Goal: Entertainment & Leisure: Browse casually

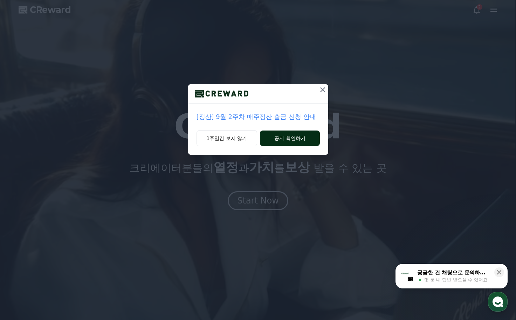
click at [272, 138] on button "공지 확인하기" at bounding box center [290, 137] width 60 height 15
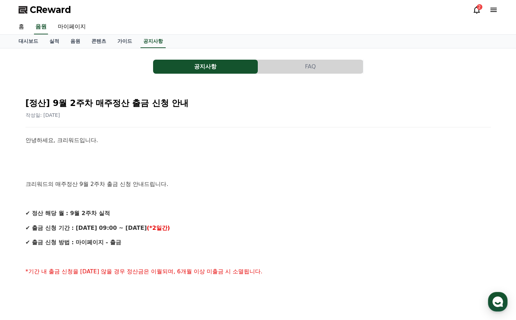
click at [52, 7] on span "CReward" at bounding box center [50, 9] width 41 height 11
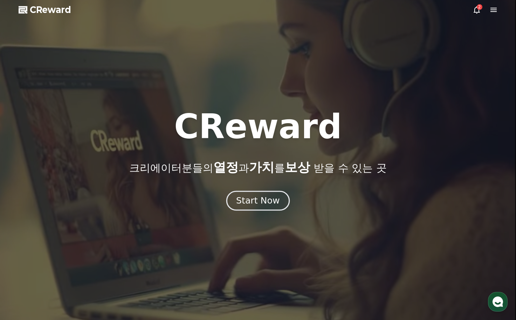
click at [265, 203] on div "Start Now" at bounding box center [257, 201] width 43 height 12
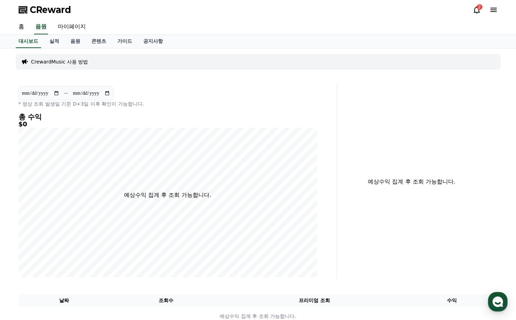
click at [482, 8] on div "2" at bounding box center [485, 10] width 25 height 8
click at [478, 9] on icon at bounding box center [477, 10] width 8 height 8
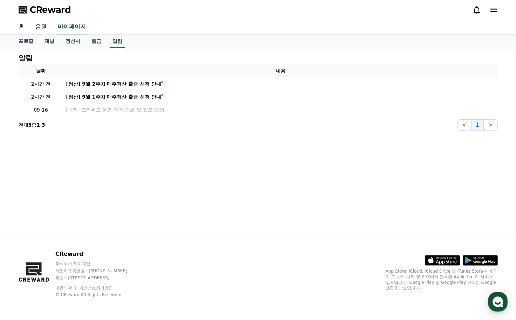
click at [493, 13] on icon at bounding box center [494, 10] width 8 height 8
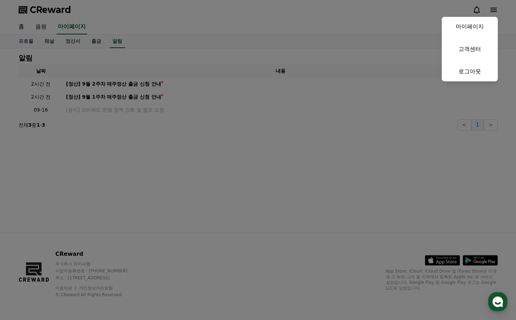
click at [198, 143] on button "close" at bounding box center [258, 160] width 516 height 320
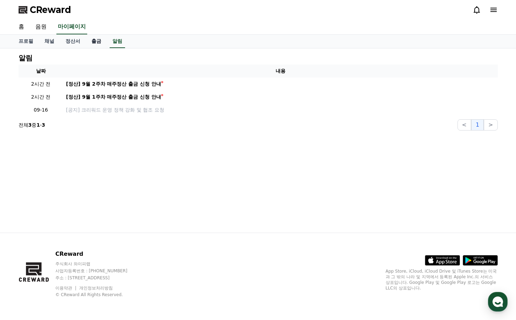
click at [94, 45] on link "출금" at bounding box center [96, 41] width 21 height 13
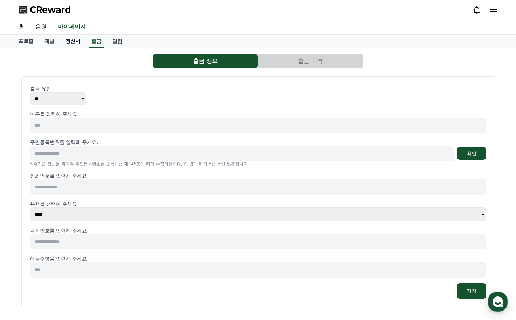
click at [77, 44] on link "정산서" at bounding box center [73, 41] width 26 height 13
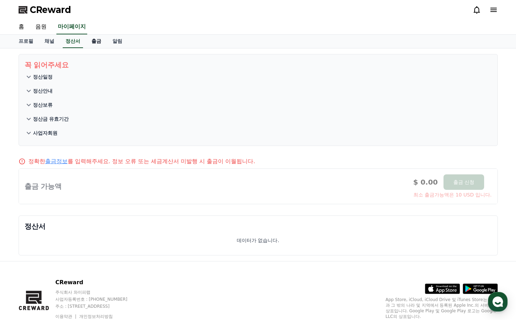
click at [89, 43] on link "출금" at bounding box center [96, 41] width 21 height 13
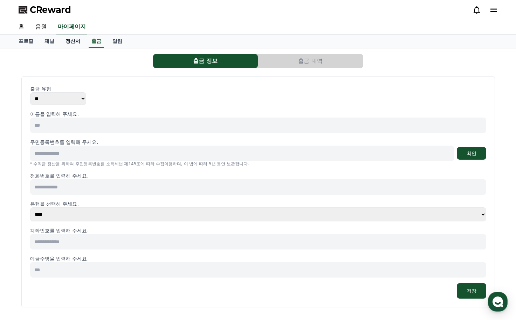
click at [72, 47] on link "정산서" at bounding box center [73, 41] width 26 height 13
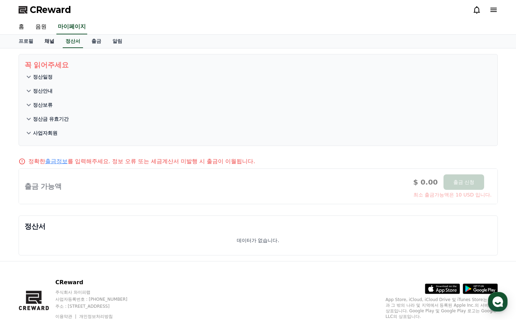
click at [54, 43] on link "채널" at bounding box center [49, 41] width 21 height 13
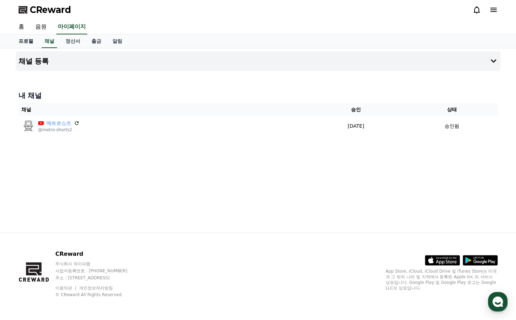
click at [30, 45] on link "프로필" at bounding box center [26, 41] width 26 height 13
select select "**********"
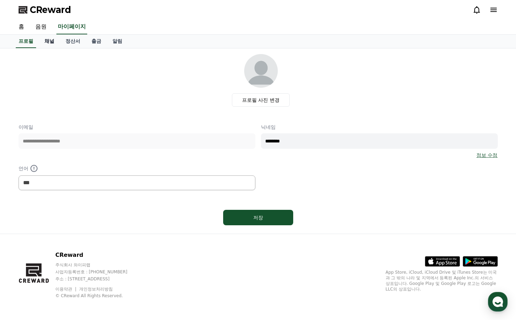
click at [42, 35] on link "채널" at bounding box center [49, 41] width 21 height 13
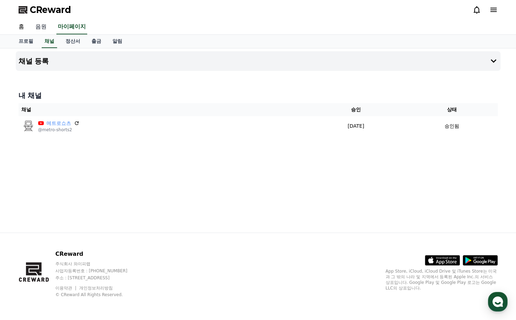
click at [41, 32] on link "음원" at bounding box center [41, 27] width 22 height 15
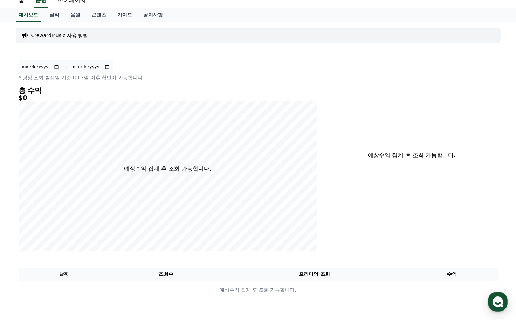
scroll to position [35, 0]
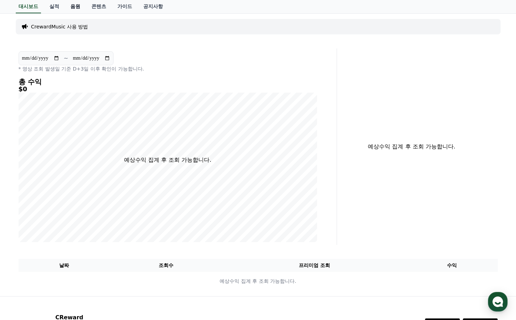
click at [72, 6] on link "음원" at bounding box center [75, 6] width 21 height 13
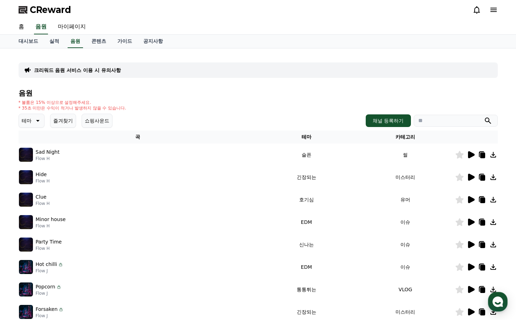
click at [470, 158] on icon at bounding box center [471, 154] width 7 height 7
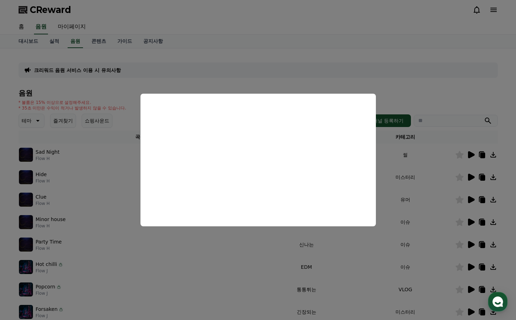
click at [426, 171] on button "close modal" at bounding box center [258, 160] width 516 height 320
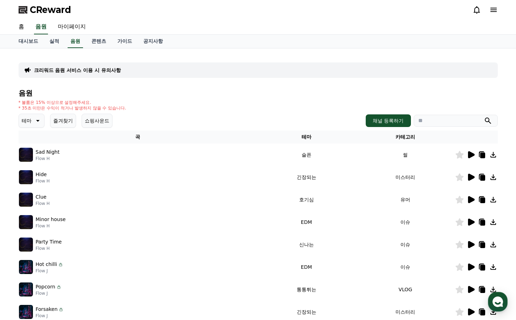
click at [473, 178] on icon at bounding box center [471, 177] width 7 height 7
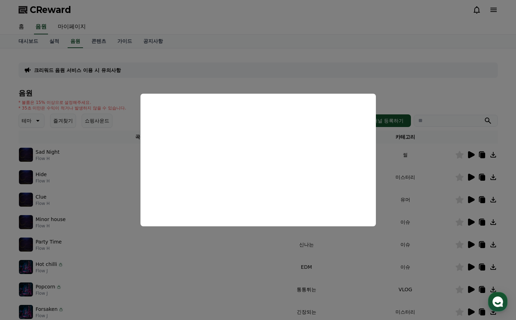
click at [471, 198] on button "close modal" at bounding box center [258, 160] width 516 height 320
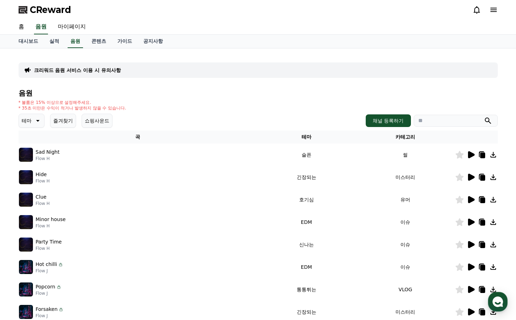
click at [473, 199] on icon at bounding box center [471, 199] width 7 height 7
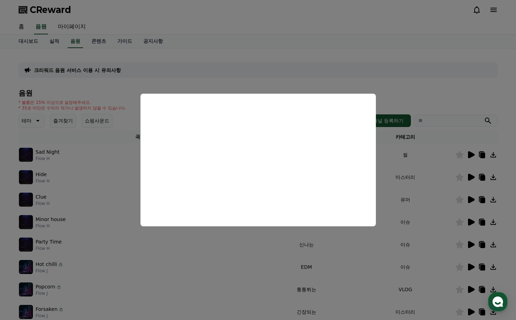
click at [239, 239] on button "close modal" at bounding box center [258, 160] width 516 height 320
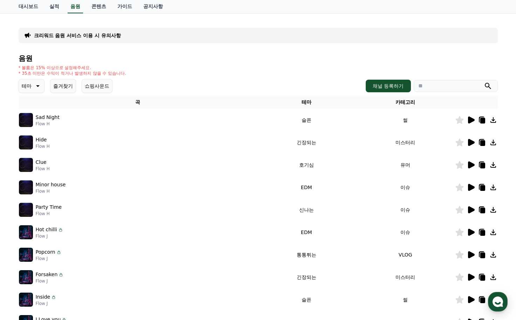
scroll to position [35, 0]
click at [471, 227] on td at bounding box center [476, 232] width 43 height 22
click at [472, 231] on icon at bounding box center [471, 231] width 7 height 7
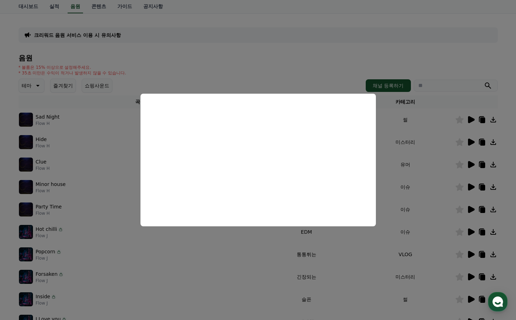
click at [309, 257] on button "close modal" at bounding box center [258, 160] width 516 height 320
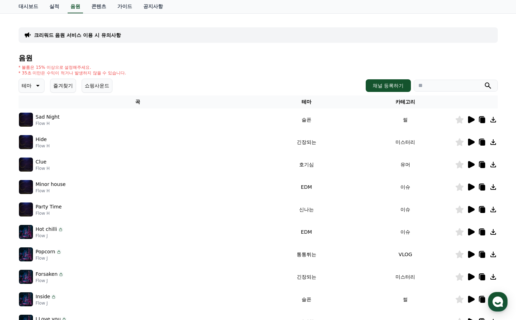
click at [475, 188] on icon at bounding box center [471, 187] width 8 height 8
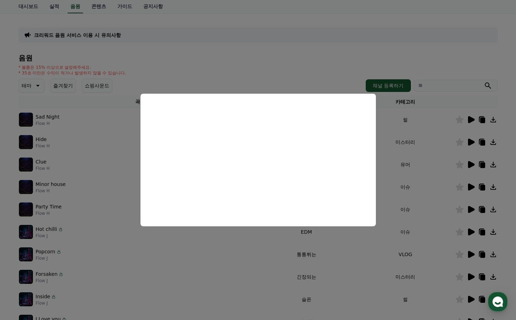
click at [248, 246] on button "close modal" at bounding box center [258, 160] width 516 height 320
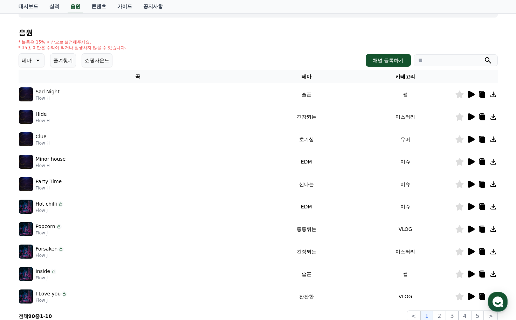
scroll to position [70, 0]
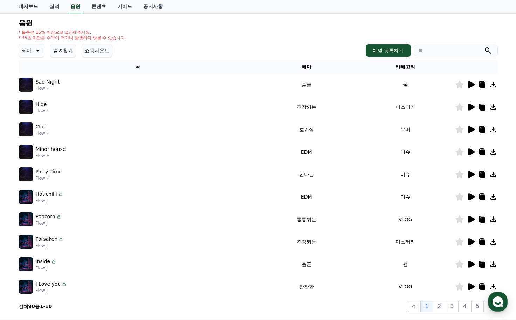
click at [475, 178] on icon at bounding box center [471, 174] width 8 height 8
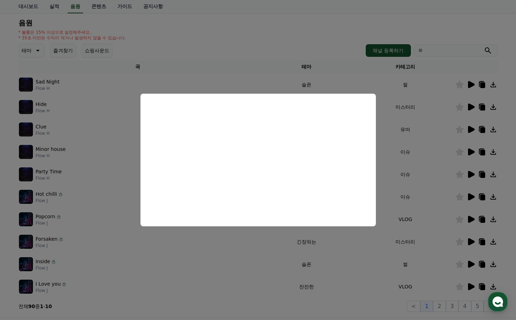
click at [368, 243] on button "close modal" at bounding box center [258, 160] width 516 height 320
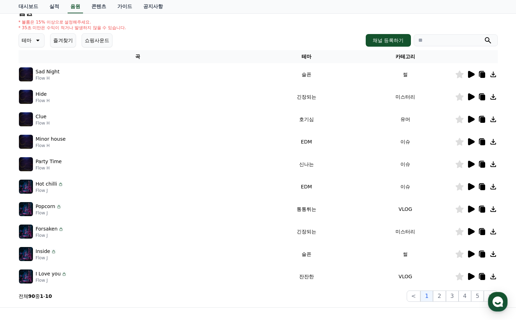
scroll to position [105, 0]
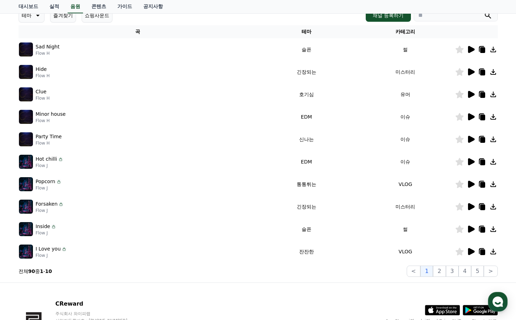
click at [472, 204] on icon at bounding box center [471, 206] width 8 height 8
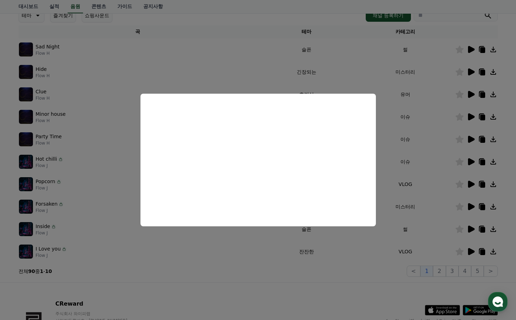
click at [218, 231] on button "close modal" at bounding box center [258, 160] width 516 height 320
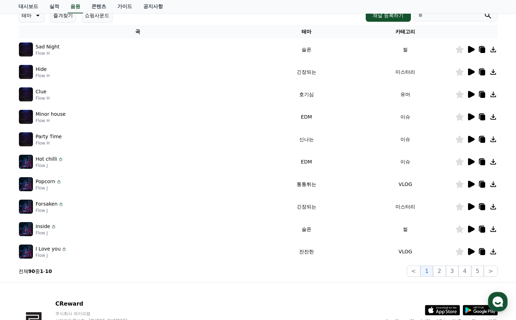
click at [469, 250] on icon at bounding box center [471, 251] width 7 height 7
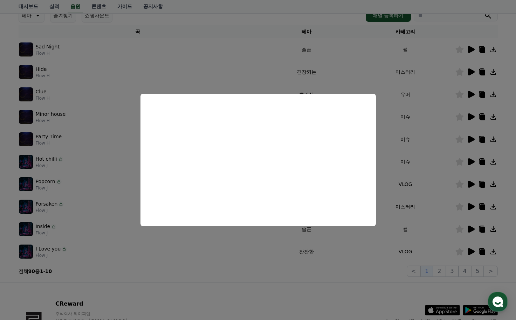
click at [421, 271] on button "close modal" at bounding box center [258, 160] width 516 height 320
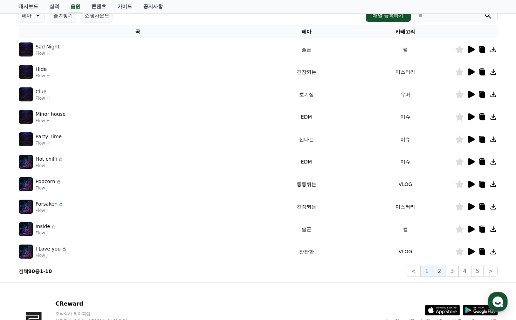
click at [444, 271] on button "2" at bounding box center [439, 270] width 13 height 11
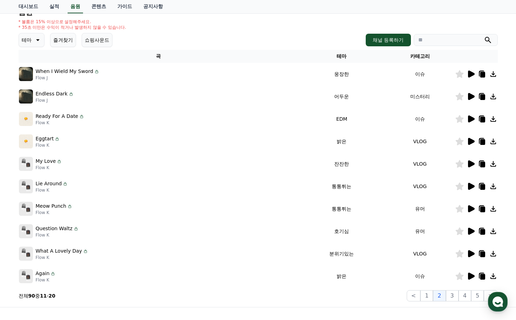
scroll to position [70, 0]
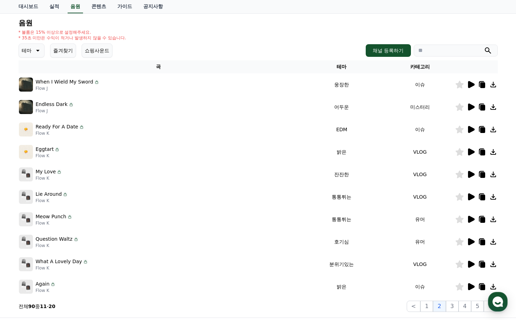
click at [463, 83] on icon at bounding box center [460, 85] width 8 height 8
click at [469, 84] on icon at bounding box center [471, 84] width 7 height 7
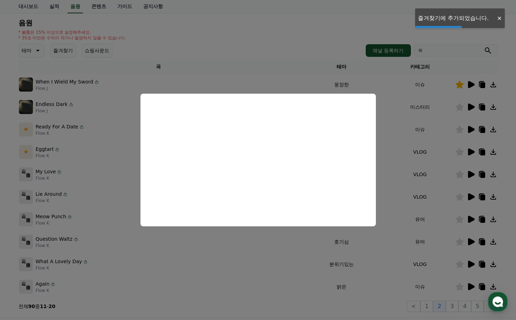
click at [415, 85] on button "close modal" at bounding box center [258, 160] width 516 height 320
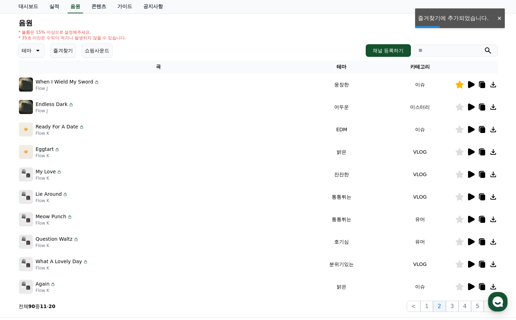
click at [459, 86] on icon at bounding box center [460, 85] width 8 height 8
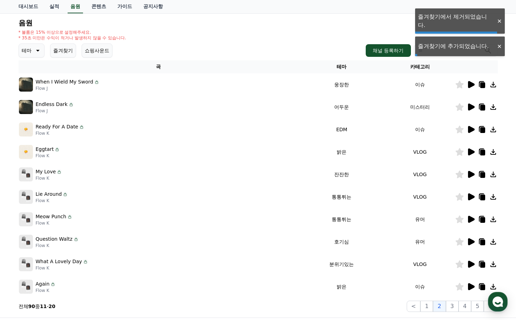
click at [470, 86] on icon at bounding box center [471, 84] width 7 height 7
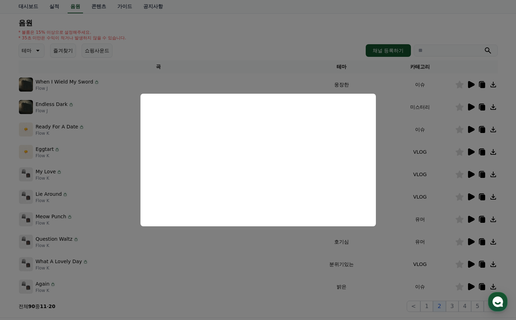
click at [115, 201] on button "close modal" at bounding box center [258, 160] width 516 height 320
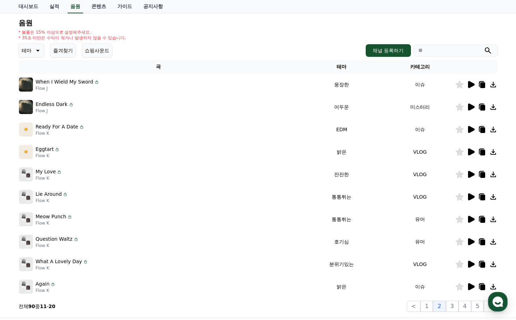
click at [468, 106] on icon at bounding box center [471, 107] width 8 height 8
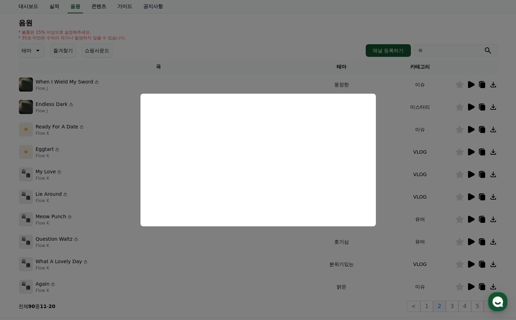
click at [391, 162] on button "close modal" at bounding box center [258, 160] width 516 height 320
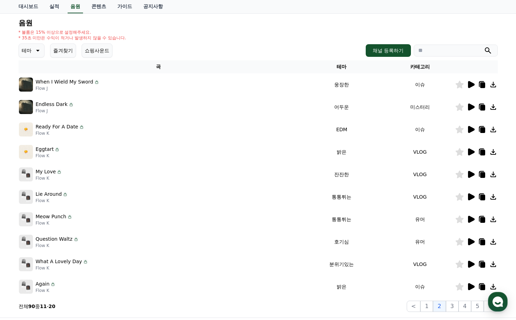
click at [470, 128] on icon at bounding box center [471, 129] width 7 height 7
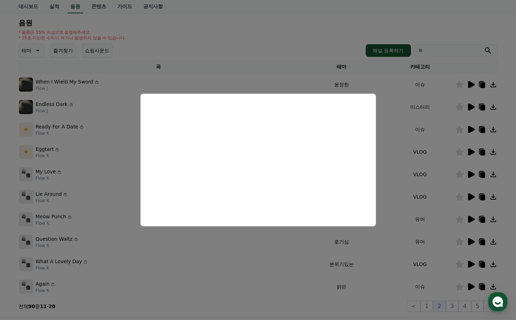
click at [183, 232] on button "close modal" at bounding box center [258, 160] width 516 height 320
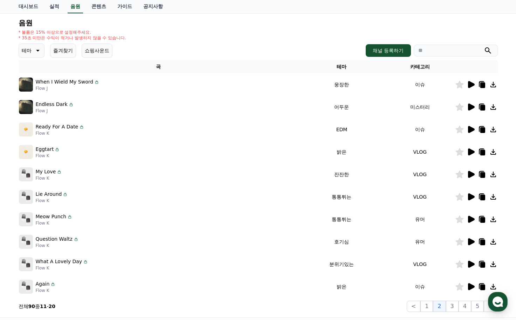
click at [468, 152] on icon at bounding box center [471, 152] width 8 height 8
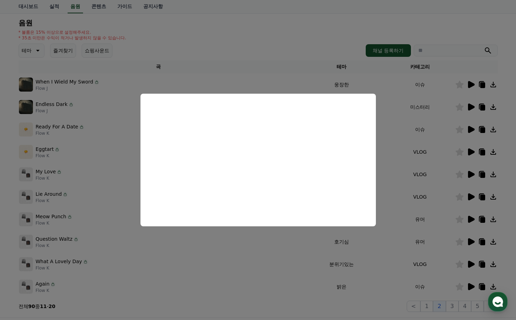
click at [280, 250] on button "close modal" at bounding box center [258, 160] width 516 height 320
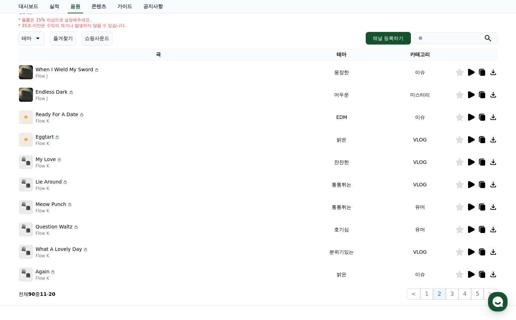
scroll to position [105, 0]
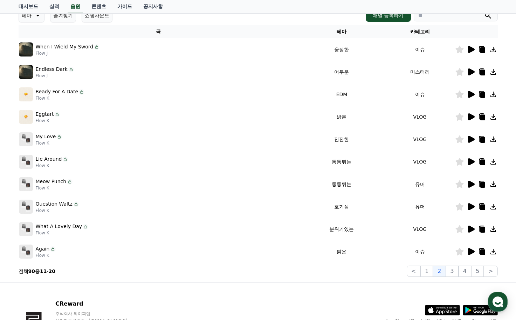
click at [469, 162] on icon at bounding box center [471, 161] width 7 height 7
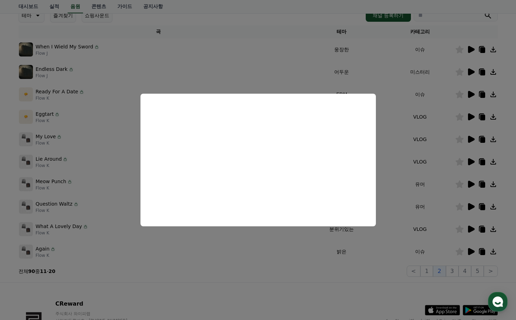
click at [290, 243] on button "close modal" at bounding box center [258, 160] width 516 height 320
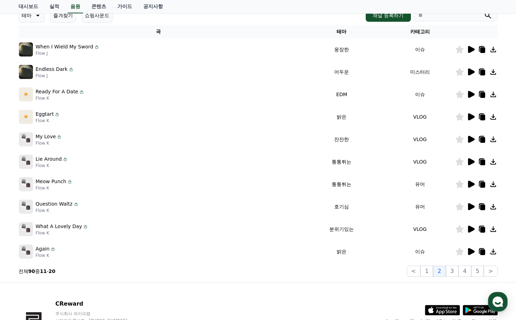
click at [472, 164] on icon at bounding box center [471, 161] width 8 height 8
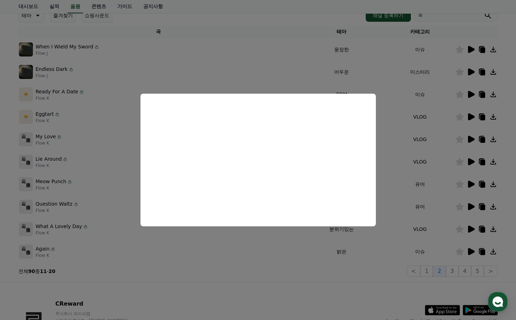
click at [255, 235] on button "close modal" at bounding box center [258, 160] width 516 height 320
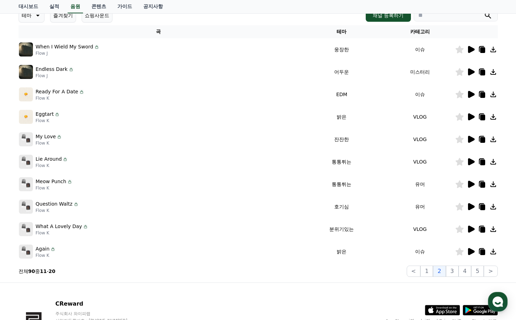
click at [468, 139] on icon at bounding box center [471, 139] width 8 height 8
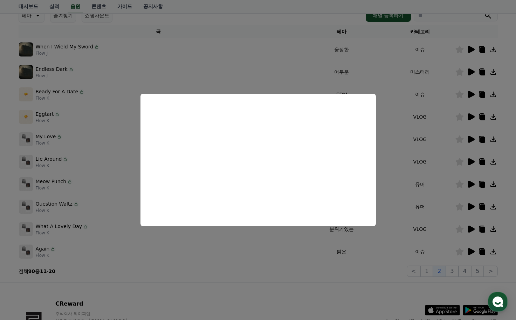
click at [327, 238] on button "close modal" at bounding box center [258, 160] width 516 height 320
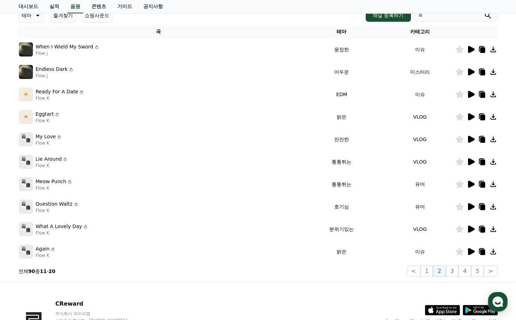
click at [469, 184] on icon at bounding box center [471, 184] width 7 height 7
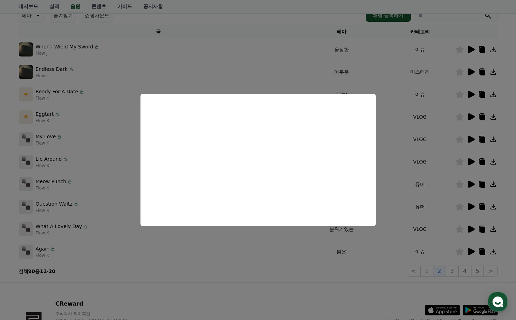
click at [225, 239] on button "close modal" at bounding box center [258, 160] width 516 height 320
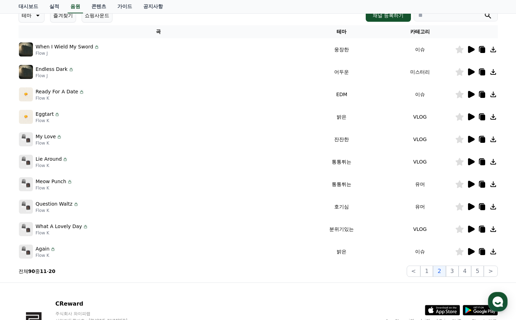
click at [467, 206] on icon at bounding box center [471, 206] width 8 height 8
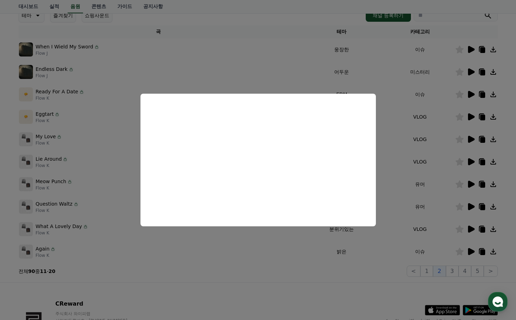
click at [211, 256] on button "close modal" at bounding box center [258, 160] width 516 height 320
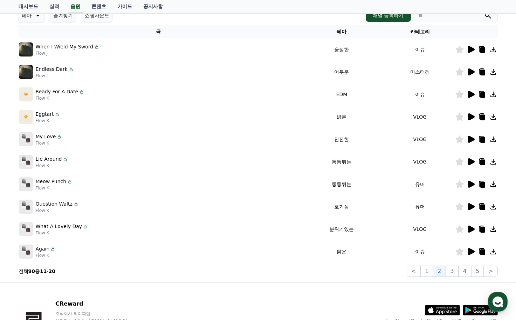
click at [473, 226] on icon at bounding box center [471, 229] width 8 height 8
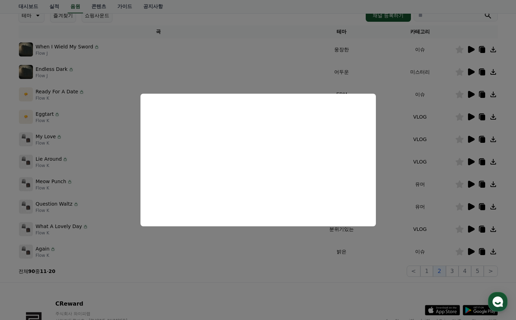
click at [281, 256] on button "close modal" at bounding box center [258, 160] width 516 height 320
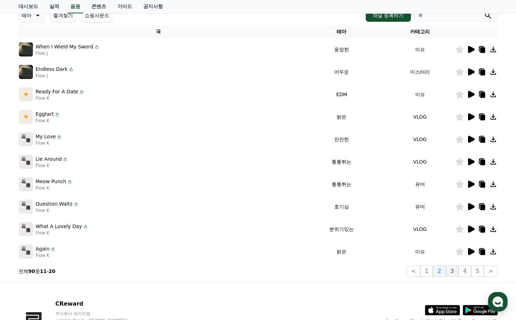
click at [454, 266] on button "3" at bounding box center [452, 270] width 13 height 11
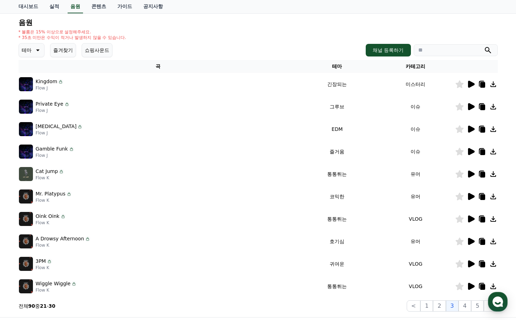
scroll to position [70, 0]
click at [465, 82] on div at bounding box center [477, 84] width 42 height 8
click at [469, 82] on icon at bounding box center [471, 84] width 7 height 7
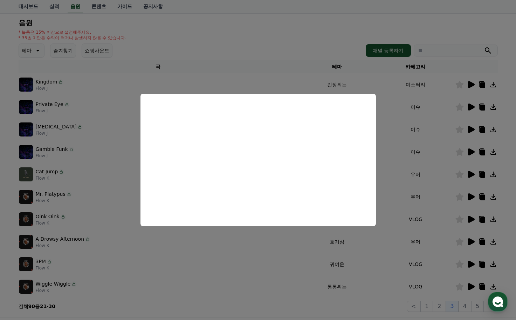
click at [405, 160] on button "close modal" at bounding box center [258, 160] width 516 height 320
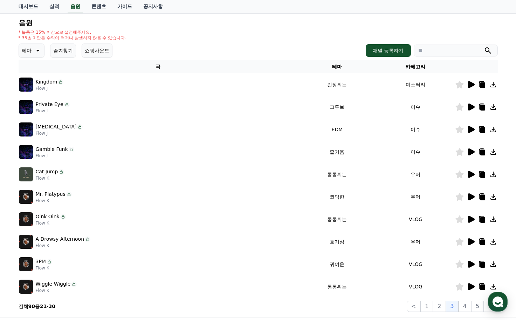
click at [469, 111] on td at bounding box center [476, 107] width 43 height 22
click at [472, 110] on icon at bounding box center [471, 107] width 8 height 8
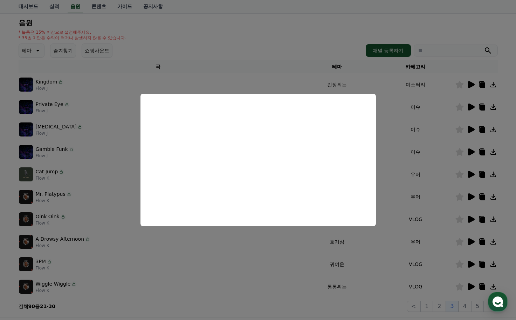
click at [194, 238] on button "close modal" at bounding box center [258, 160] width 516 height 320
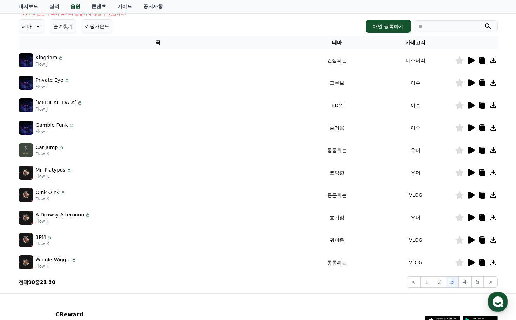
scroll to position [105, 0]
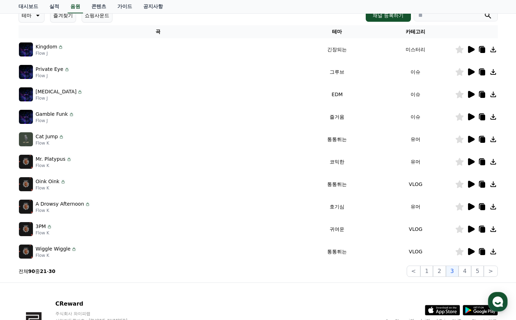
click at [472, 98] on icon at bounding box center [471, 94] width 8 height 8
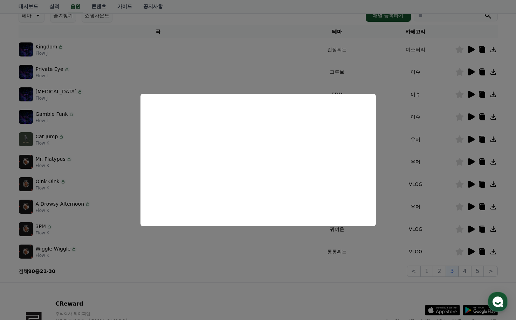
click at [216, 241] on button "close modal" at bounding box center [258, 160] width 516 height 320
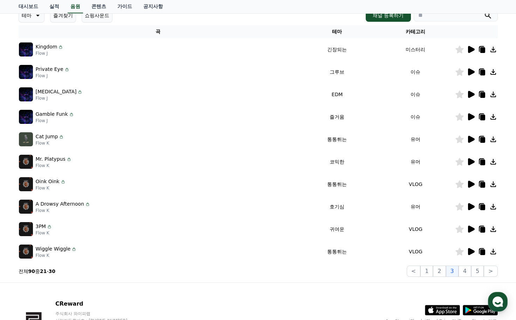
click at [473, 116] on icon at bounding box center [471, 116] width 7 height 7
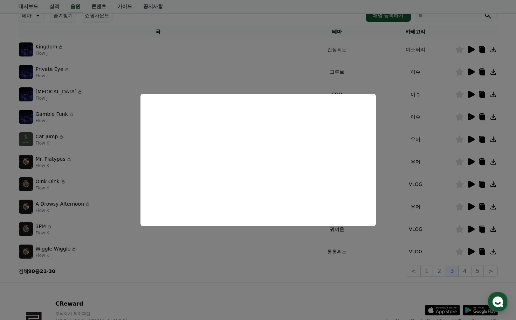
click at [224, 239] on button "close modal" at bounding box center [258, 160] width 516 height 320
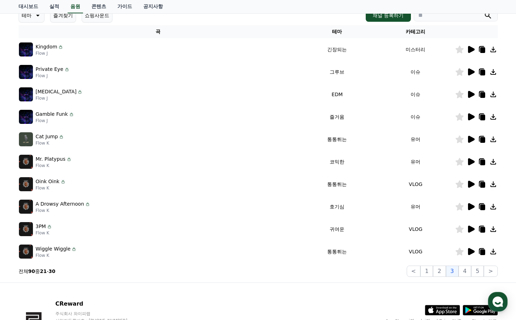
click at [473, 142] on icon at bounding box center [471, 139] width 8 height 8
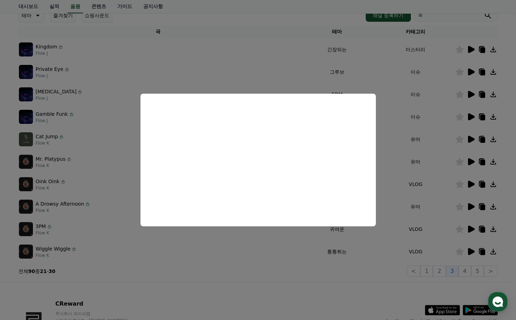
click at [217, 238] on button "close modal" at bounding box center [258, 160] width 516 height 320
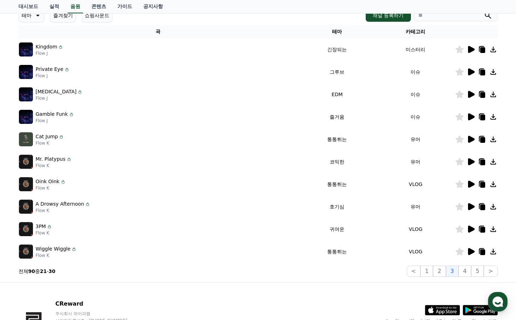
click at [469, 164] on icon at bounding box center [471, 161] width 7 height 7
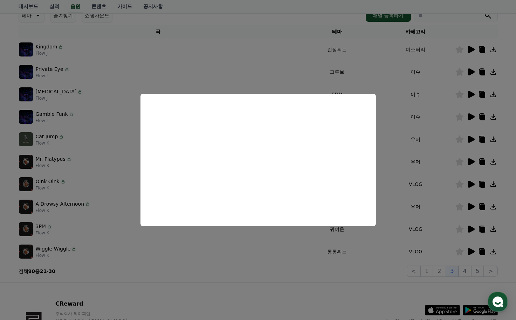
click at [235, 235] on button "close modal" at bounding box center [258, 160] width 516 height 320
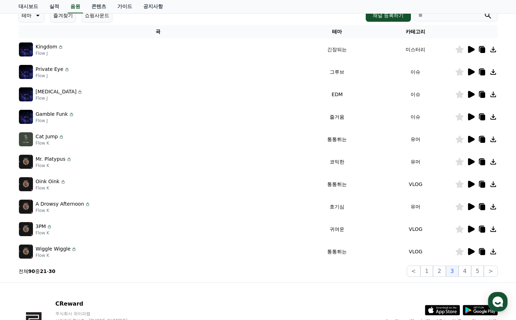
drag, startPoint x: 324, startPoint y: 138, endPoint x: 345, endPoint y: 138, distance: 21.4
click at [345, 138] on td "통통튀는" at bounding box center [337, 139] width 79 height 22
click at [354, 153] on td "코믹한" at bounding box center [337, 161] width 79 height 22
click at [474, 164] on icon at bounding box center [471, 161] width 8 height 8
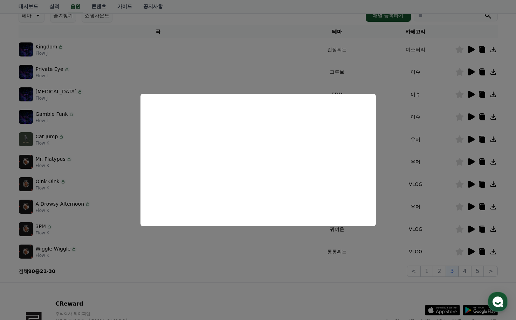
click at [456, 190] on button "close modal" at bounding box center [258, 160] width 516 height 320
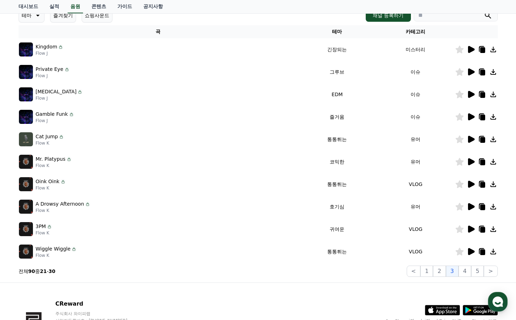
click at [461, 162] on icon at bounding box center [460, 162] width 8 height 8
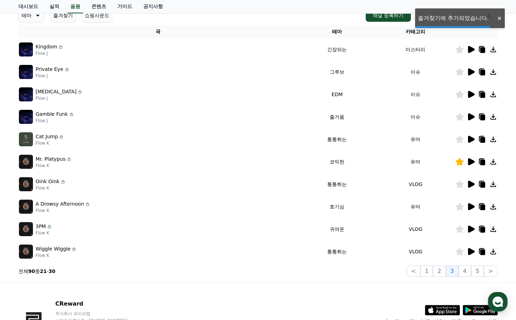
click at [472, 167] on td at bounding box center [476, 161] width 43 height 22
click at [472, 163] on icon at bounding box center [471, 161] width 7 height 7
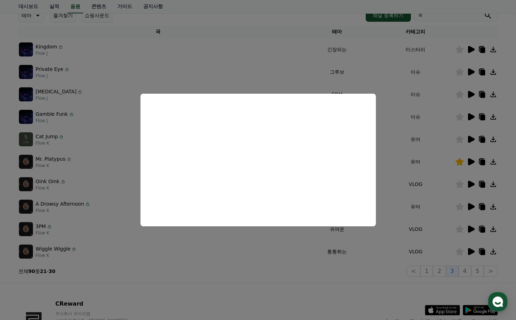
drag, startPoint x: 255, startPoint y: 240, endPoint x: 263, endPoint y: 235, distance: 9.3
click at [255, 240] on button "close modal" at bounding box center [258, 160] width 516 height 320
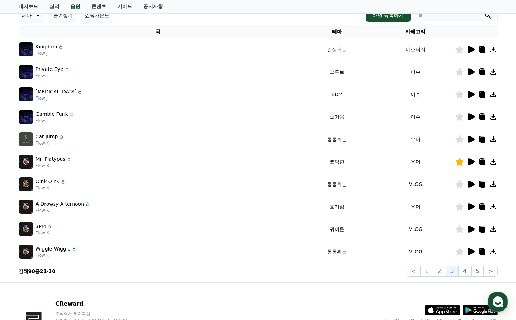
click at [382, 189] on td "VLOG" at bounding box center [416, 184] width 79 height 22
click at [471, 185] on icon at bounding box center [471, 184] width 7 height 7
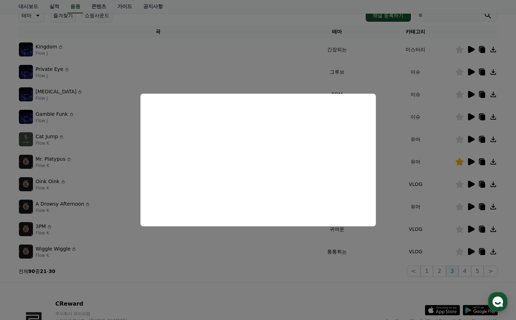
click at [232, 241] on button "close modal" at bounding box center [258, 160] width 516 height 320
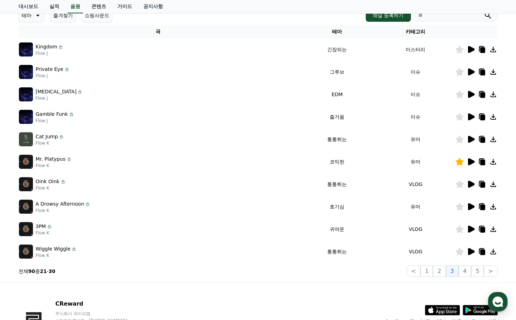
click at [474, 206] on icon at bounding box center [471, 206] width 7 height 7
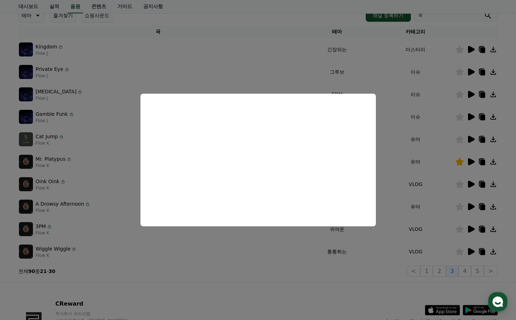
click at [243, 242] on button "close modal" at bounding box center [258, 160] width 516 height 320
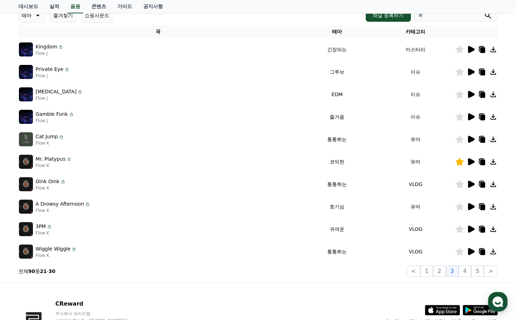
click at [463, 208] on icon at bounding box center [460, 207] width 8 height 8
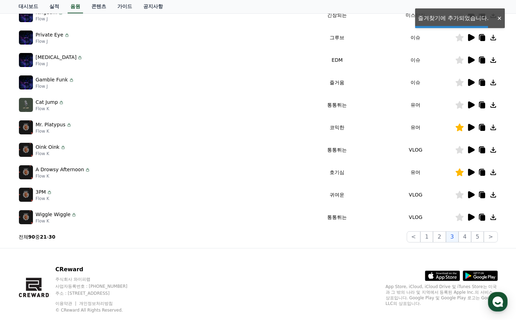
scroll to position [140, 0]
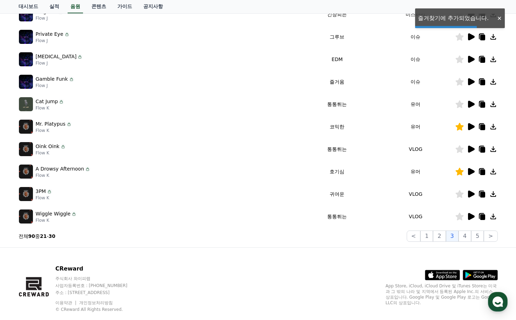
click at [473, 193] on icon at bounding box center [471, 193] width 7 height 7
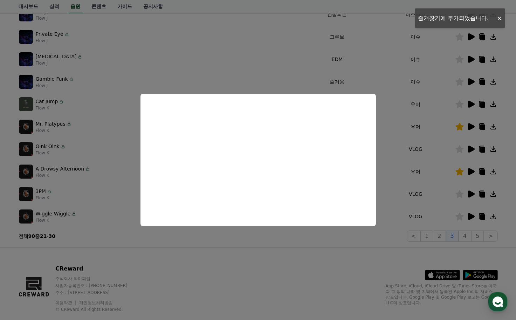
drag, startPoint x: 277, startPoint y: 248, endPoint x: 285, endPoint y: 247, distance: 8.1
click at [277, 249] on button "close modal" at bounding box center [258, 160] width 516 height 320
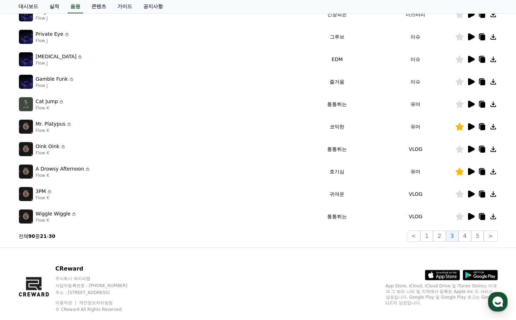
click at [469, 217] on icon at bounding box center [471, 216] width 7 height 7
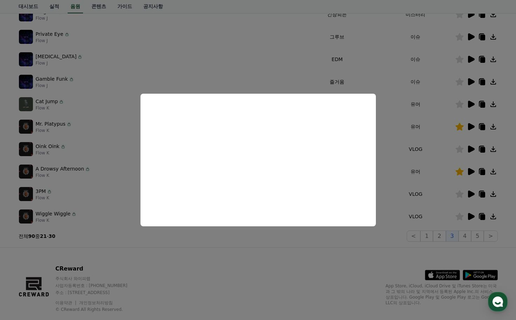
click at [360, 244] on button "close modal" at bounding box center [258, 160] width 516 height 320
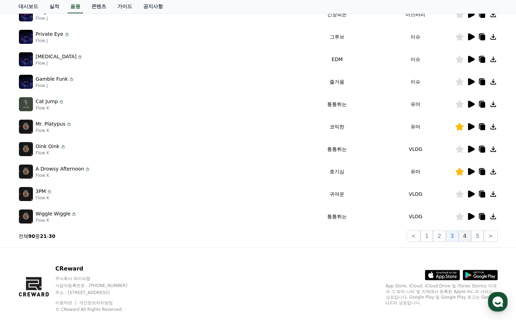
click at [464, 236] on button "4" at bounding box center [465, 235] width 13 height 11
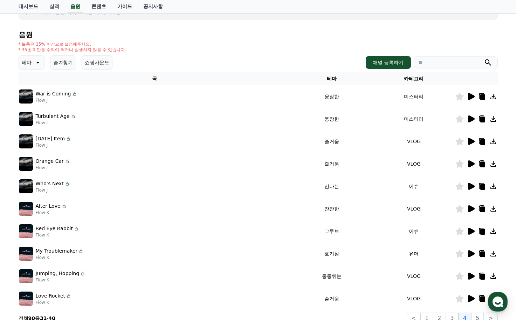
scroll to position [35, 0]
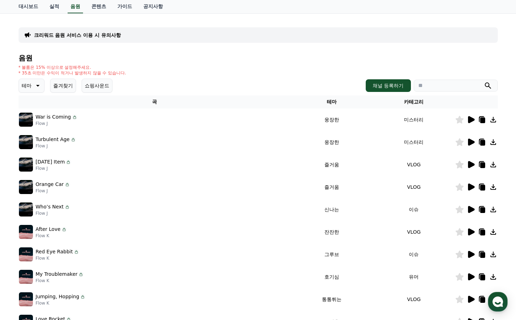
click at [466, 121] on div at bounding box center [477, 119] width 42 height 8
click at [261, 160] on div "[DATE] Item Flow J" at bounding box center [155, 164] width 272 height 14
click at [469, 119] on icon at bounding box center [471, 119] width 7 height 7
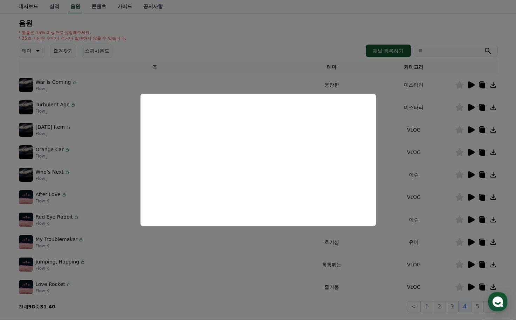
scroll to position [70, 0]
click at [232, 244] on button "close modal" at bounding box center [258, 160] width 516 height 320
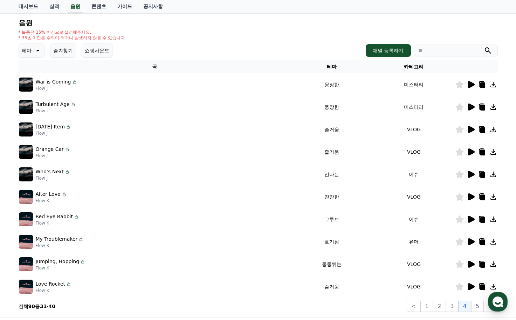
click at [470, 103] on icon at bounding box center [471, 107] width 8 height 8
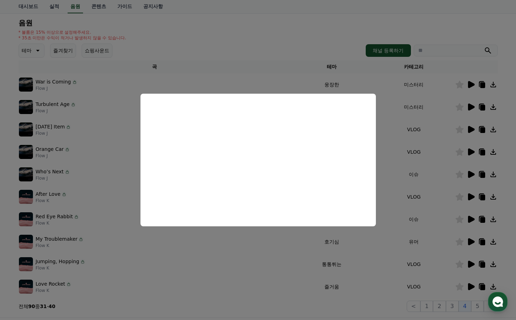
click at [218, 239] on button "close modal" at bounding box center [258, 160] width 516 height 320
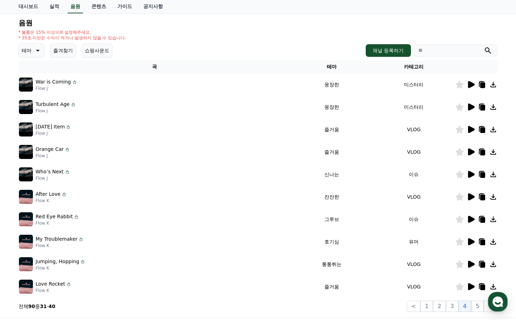
click at [471, 130] on icon at bounding box center [471, 129] width 7 height 7
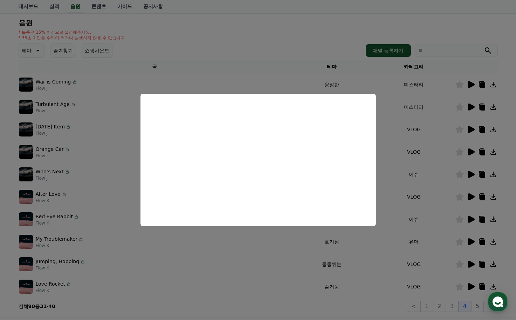
click at [283, 238] on button "close modal" at bounding box center [258, 160] width 516 height 320
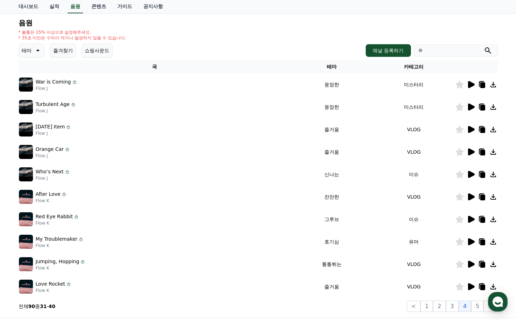
click at [469, 151] on icon at bounding box center [471, 151] width 7 height 7
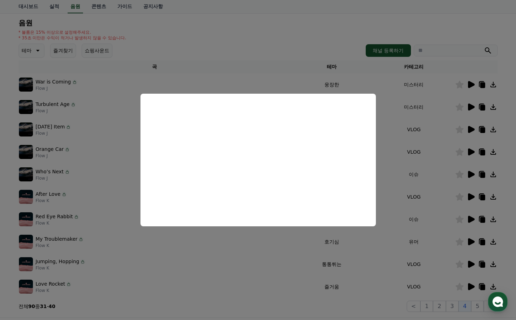
click at [231, 255] on button "close modal" at bounding box center [258, 160] width 516 height 320
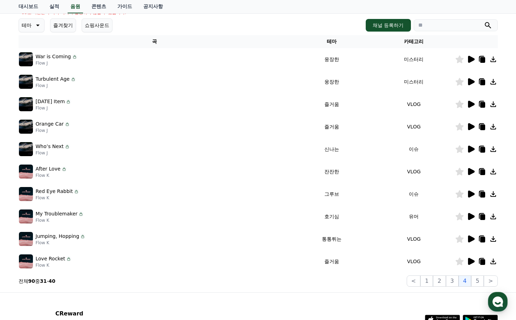
scroll to position [105, 0]
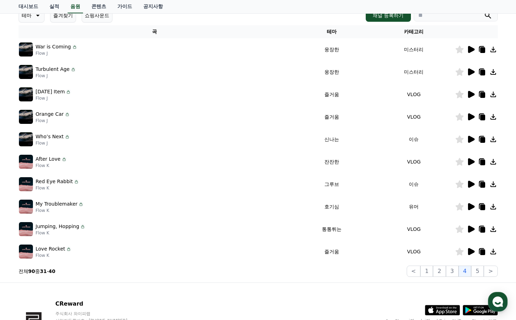
click at [474, 141] on icon at bounding box center [471, 139] width 8 height 8
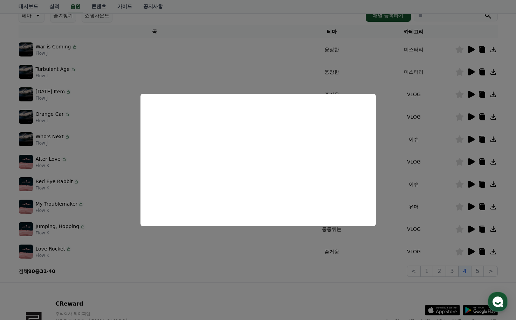
click at [243, 238] on button "close modal" at bounding box center [258, 160] width 516 height 320
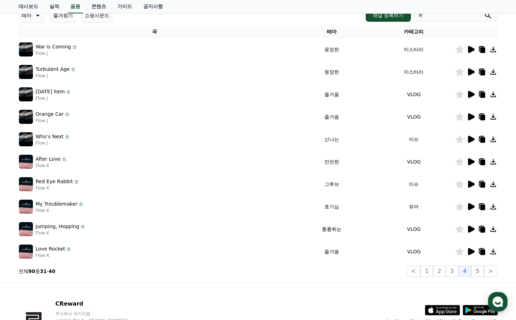
click at [472, 162] on icon at bounding box center [471, 161] width 7 height 7
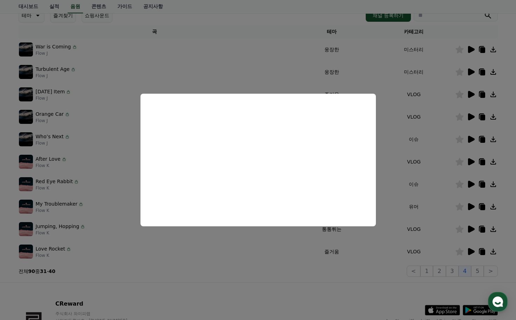
drag, startPoint x: 236, startPoint y: 241, endPoint x: 291, endPoint y: 225, distance: 56.9
click at [236, 241] on button "close modal" at bounding box center [258, 160] width 516 height 320
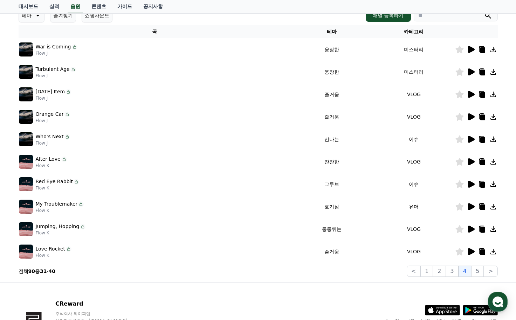
click at [472, 184] on icon at bounding box center [471, 184] width 7 height 7
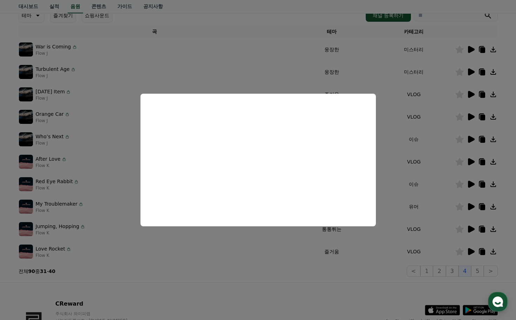
click at [246, 241] on button "close modal" at bounding box center [258, 160] width 516 height 320
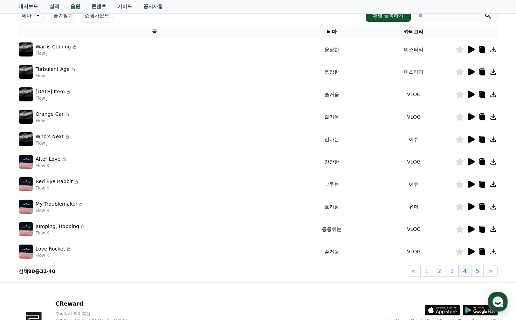
click at [471, 207] on icon at bounding box center [471, 206] width 7 height 7
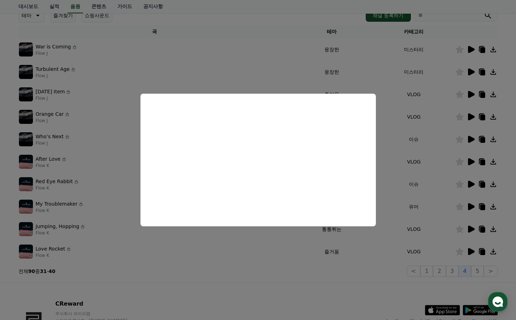
drag, startPoint x: 243, startPoint y: 244, endPoint x: 302, endPoint y: 235, distance: 59.7
click at [243, 244] on button "close modal" at bounding box center [258, 160] width 516 height 320
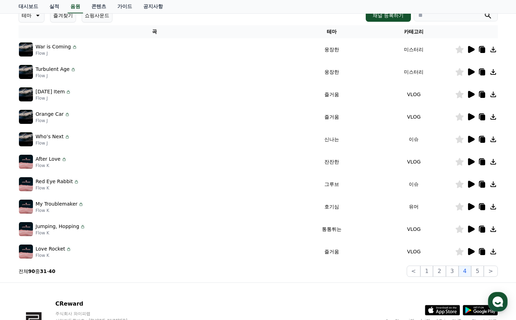
click at [468, 228] on icon at bounding box center [471, 228] width 7 height 7
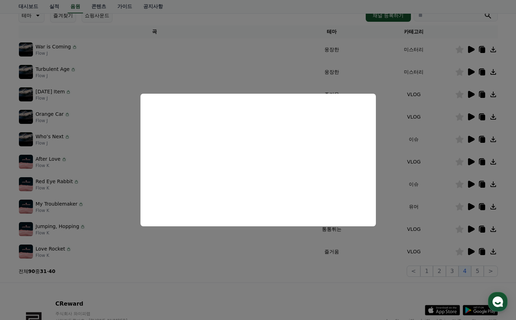
drag, startPoint x: 261, startPoint y: 246, endPoint x: 303, endPoint y: 245, distance: 42.4
click at [262, 246] on button "close modal" at bounding box center [258, 160] width 516 height 320
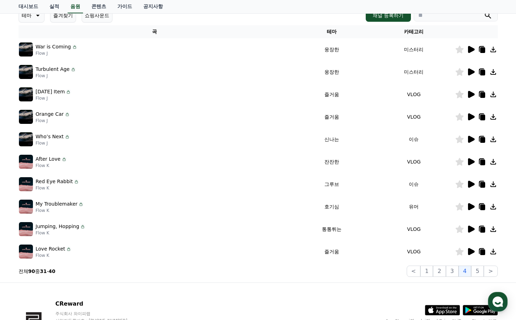
click at [458, 206] on icon at bounding box center [460, 207] width 8 height 8
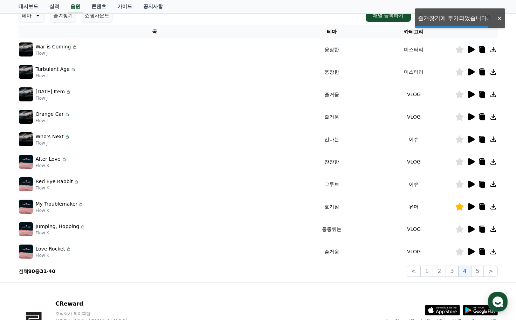
click at [471, 251] on icon at bounding box center [471, 251] width 7 height 7
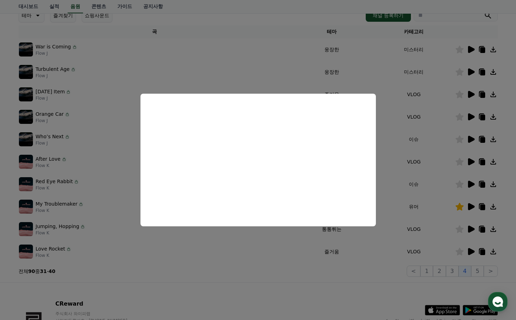
click at [303, 255] on button "close modal" at bounding box center [258, 160] width 516 height 320
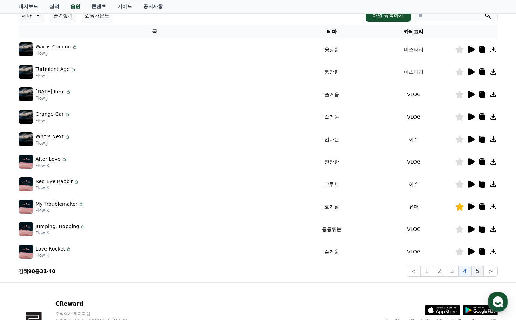
click at [474, 269] on button "5" at bounding box center [478, 270] width 13 height 11
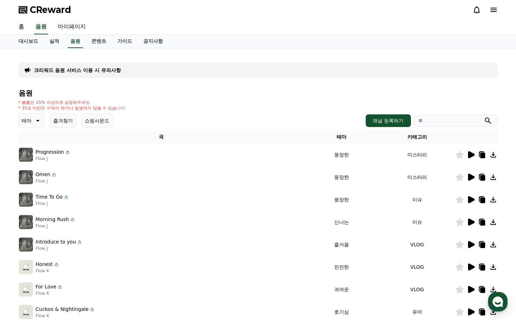
click at [472, 153] on icon at bounding box center [471, 154] width 7 height 7
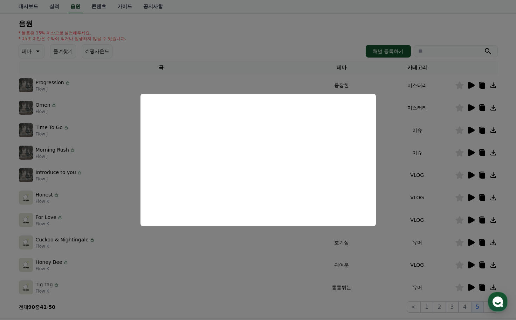
scroll to position [70, 0]
click at [201, 235] on button "close modal" at bounding box center [258, 160] width 516 height 320
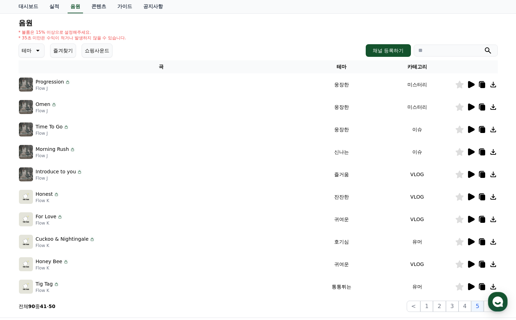
click at [468, 104] on icon at bounding box center [471, 107] width 8 height 8
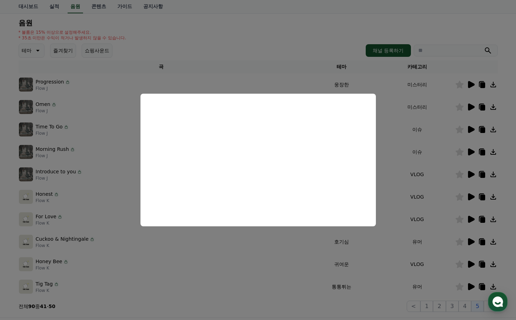
drag, startPoint x: 210, startPoint y: 243, endPoint x: 216, endPoint y: 243, distance: 6.0
click at [211, 243] on button "close modal" at bounding box center [258, 160] width 516 height 320
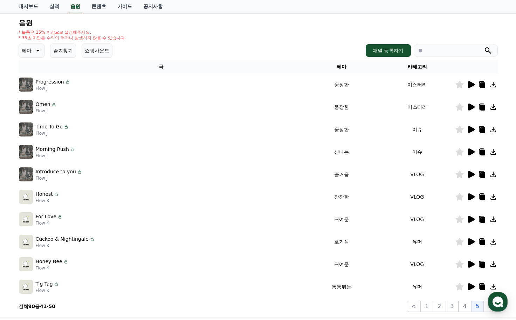
click at [470, 130] on icon at bounding box center [471, 129] width 7 height 7
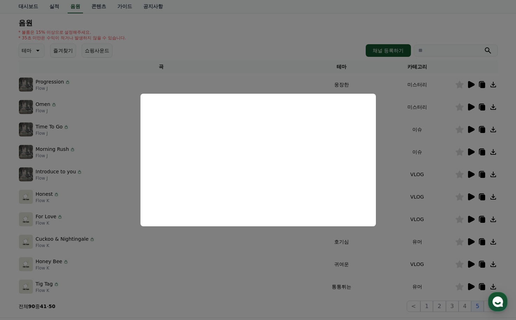
click at [225, 245] on button "close modal" at bounding box center [258, 160] width 516 height 320
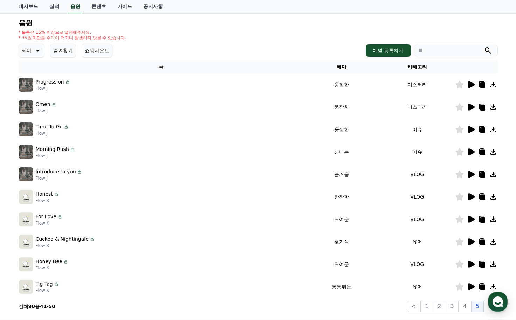
click at [469, 153] on icon at bounding box center [471, 151] width 7 height 7
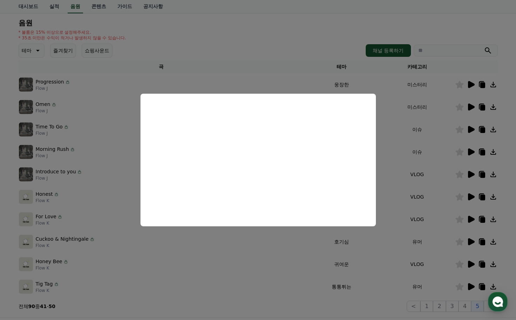
drag, startPoint x: 254, startPoint y: 252, endPoint x: 314, endPoint y: 226, distance: 65.8
click at [255, 252] on button "close modal" at bounding box center [258, 160] width 516 height 320
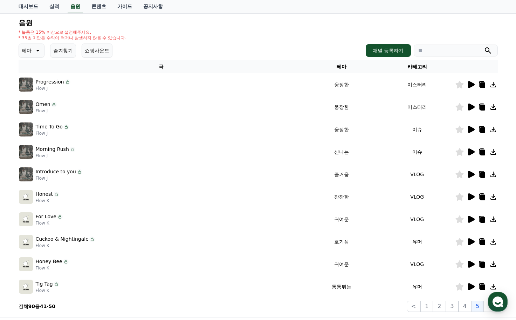
click at [470, 175] on icon at bounding box center [471, 174] width 7 height 7
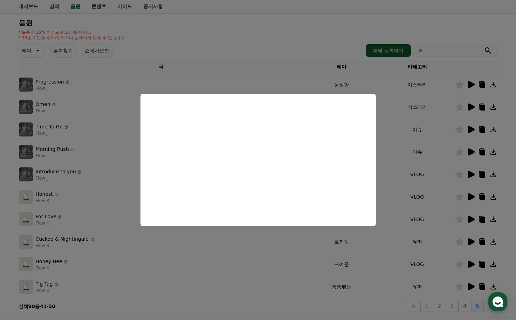
click at [218, 243] on button "close modal" at bounding box center [258, 160] width 516 height 320
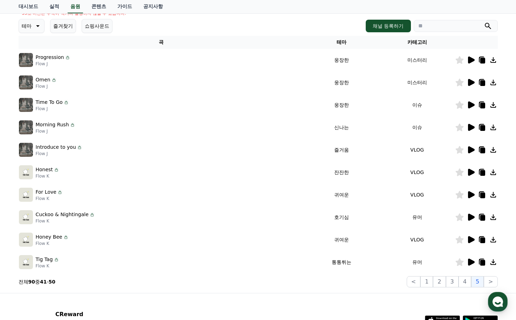
scroll to position [105, 0]
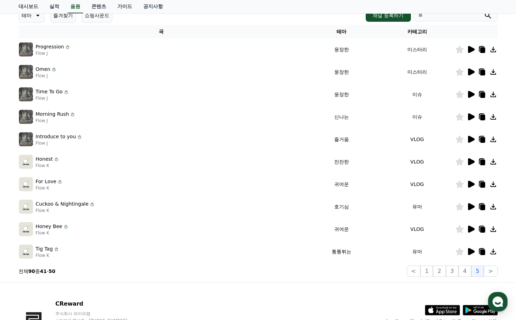
click at [468, 163] on icon at bounding box center [471, 161] width 8 height 8
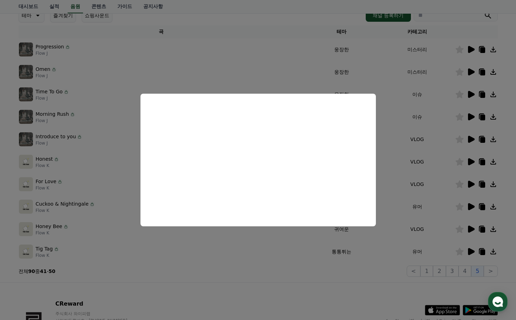
click at [259, 249] on button "close modal" at bounding box center [258, 160] width 516 height 320
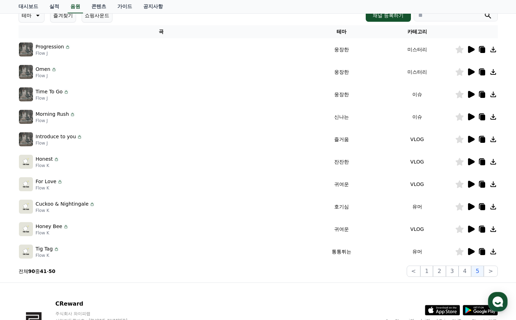
click at [472, 162] on icon at bounding box center [471, 161] width 7 height 7
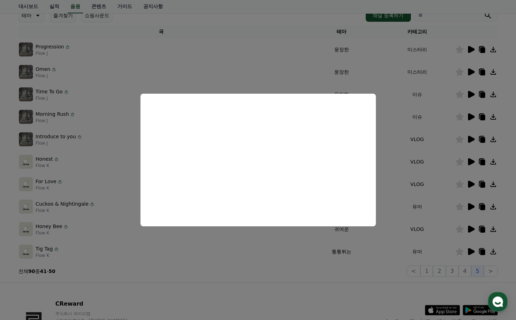
click at [251, 243] on button "close modal" at bounding box center [258, 160] width 516 height 320
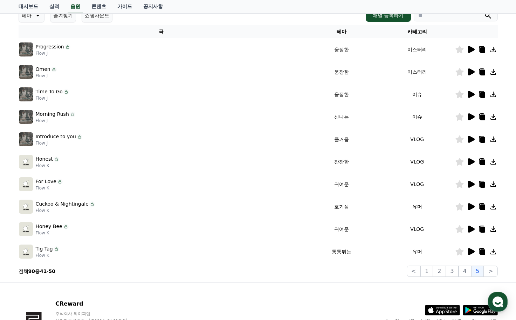
click at [471, 183] on icon at bounding box center [471, 184] width 7 height 7
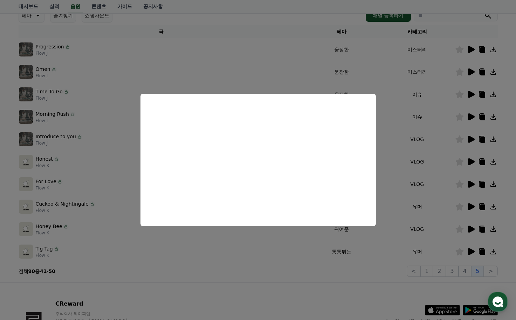
click at [238, 242] on button "close modal" at bounding box center [258, 160] width 516 height 320
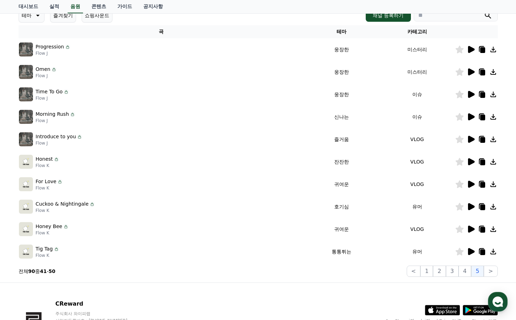
click at [470, 204] on icon at bounding box center [471, 206] width 7 height 7
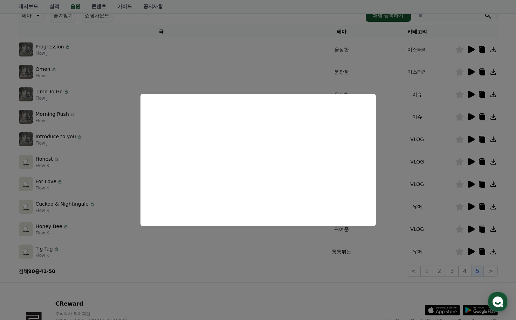
click at [226, 236] on button "close modal" at bounding box center [258, 160] width 516 height 320
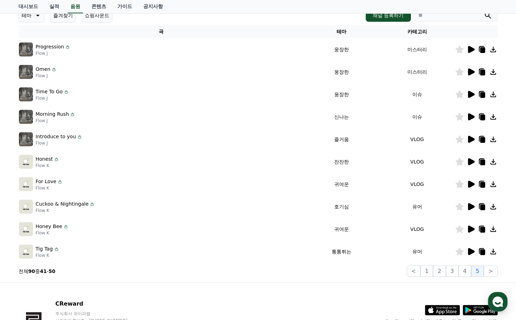
click at [468, 228] on icon at bounding box center [471, 228] width 7 height 7
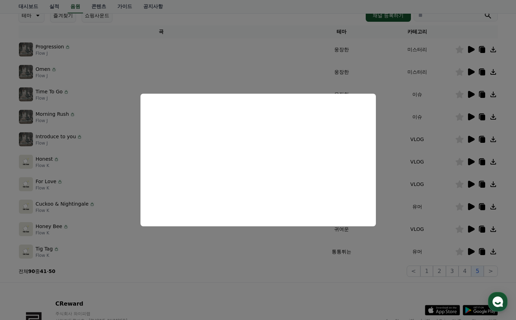
click at [276, 245] on button "close modal" at bounding box center [258, 160] width 516 height 320
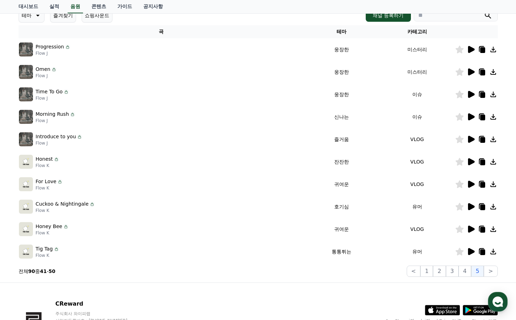
click at [467, 249] on icon at bounding box center [471, 251] width 8 height 8
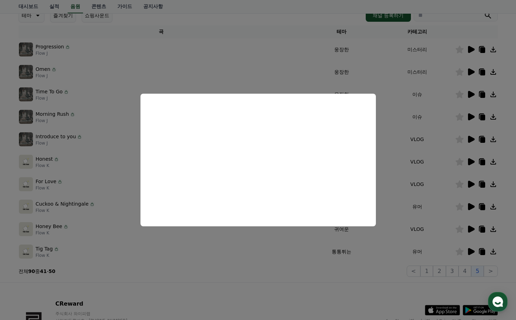
click at [276, 248] on button "close modal" at bounding box center [258, 160] width 516 height 320
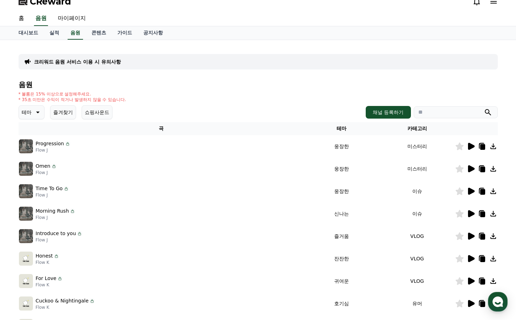
scroll to position [0, 0]
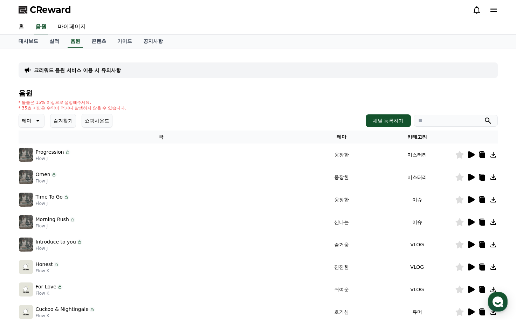
click at [70, 119] on button "즐겨찾기" at bounding box center [63, 121] width 26 height 14
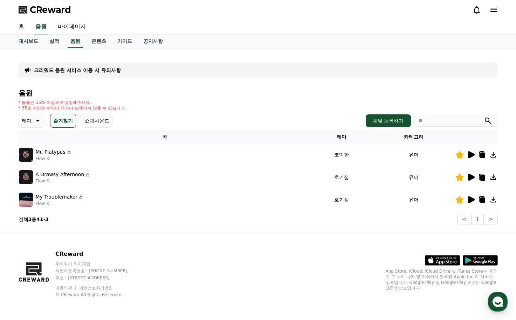
click at [469, 154] on icon at bounding box center [471, 154] width 7 height 7
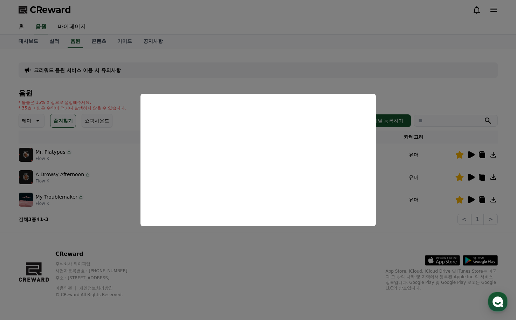
click at [183, 264] on button "close modal" at bounding box center [258, 160] width 516 height 320
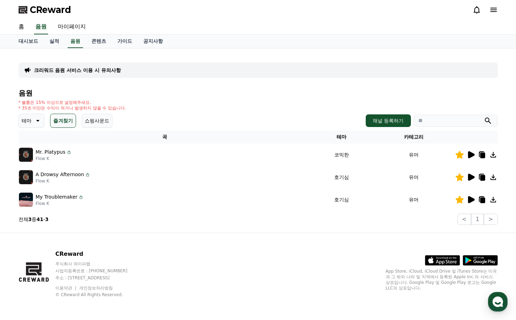
click at [473, 179] on icon at bounding box center [471, 177] width 7 height 7
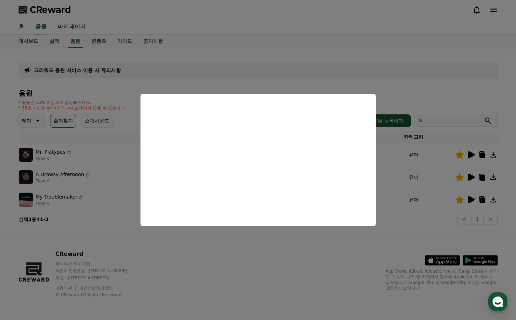
click at [241, 260] on button "close modal" at bounding box center [258, 160] width 516 height 320
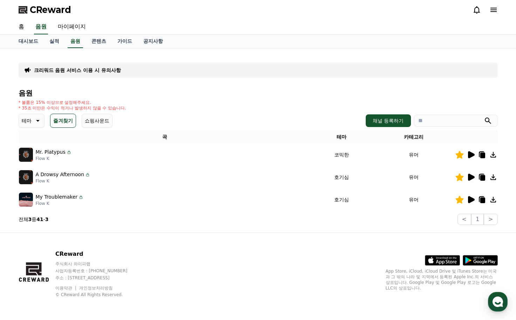
click at [484, 177] on icon at bounding box center [482, 178] width 5 height 6
click at [445, 84] on div "크리워드 음원 서비스 이용 시 유의사항 음원 * 볼륨은 15% 이상으로 설정해주세요. * 35초 미만은 수익이 적거나 발생하지 않을 수 있습니…" at bounding box center [259, 139] width 480 height 171
click at [446, 118] on input "search" at bounding box center [456, 121] width 84 height 12
type input "*"
type input "****"
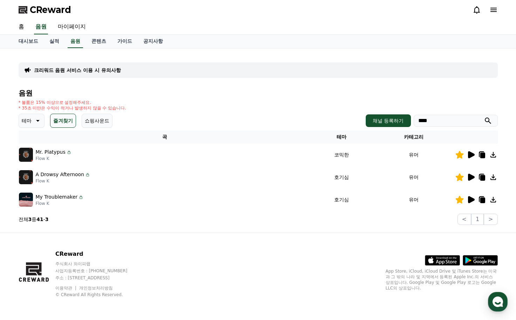
click at [484, 116] on button "submit" at bounding box center [488, 120] width 8 height 8
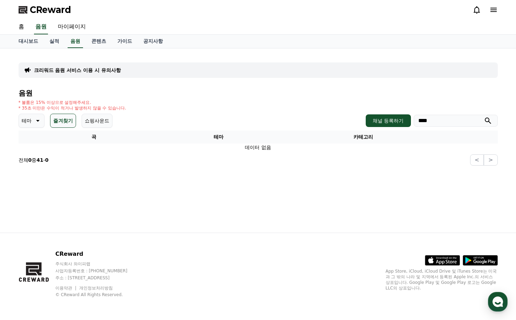
click at [56, 122] on button "즐겨찾기" at bounding box center [63, 121] width 26 height 14
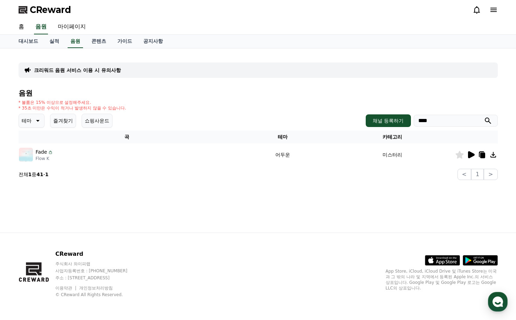
click at [472, 155] on icon at bounding box center [471, 154] width 7 height 7
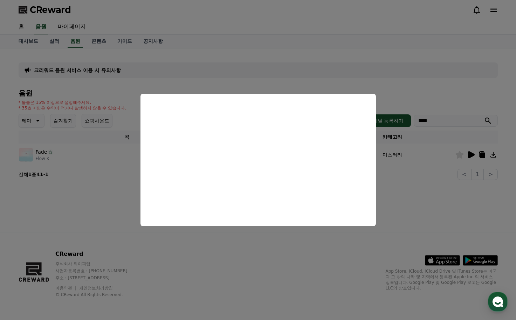
click at [410, 177] on button "close modal" at bounding box center [258, 160] width 516 height 320
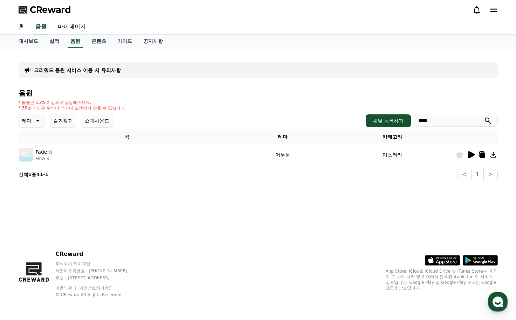
click at [39, 121] on icon at bounding box center [37, 120] width 8 height 8
click at [32, 136] on button "전체" at bounding box center [27, 138] width 15 height 15
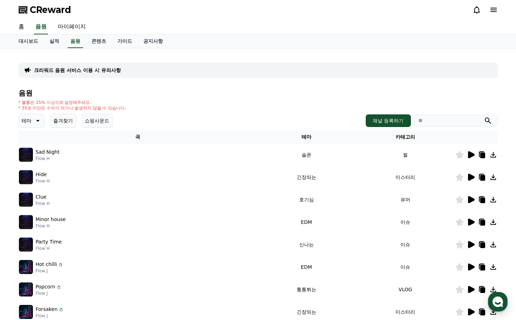
click at [469, 157] on icon at bounding box center [471, 154] width 7 height 7
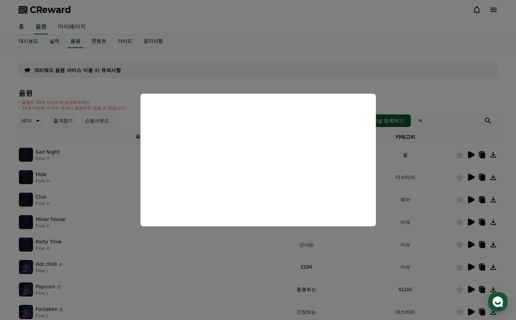
drag, startPoint x: 509, startPoint y: 118, endPoint x: 454, endPoint y: 150, distance: 63.6
click at [508, 118] on button "close modal" at bounding box center [258, 160] width 516 height 320
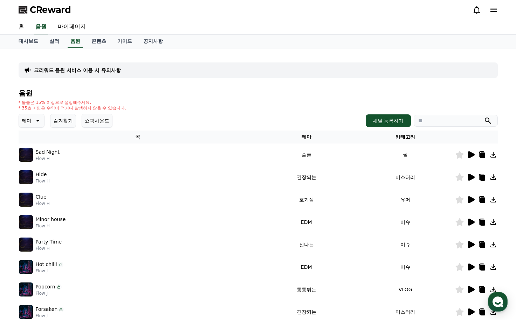
click at [473, 176] on icon at bounding box center [471, 177] width 7 height 7
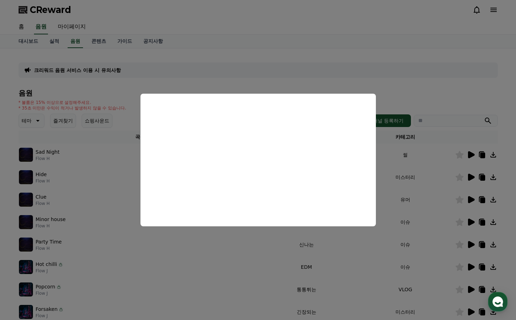
click at [431, 177] on button "close modal" at bounding box center [258, 160] width 516 height 320
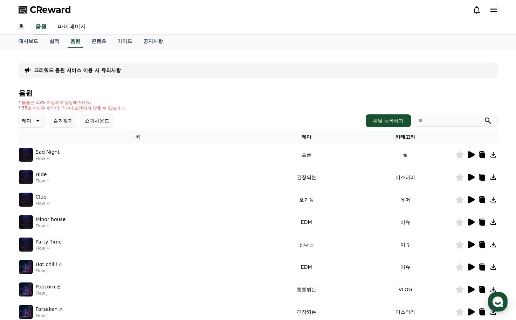
click at [468, 199] on icon at bounding box center [471, 199] width 8 height 8
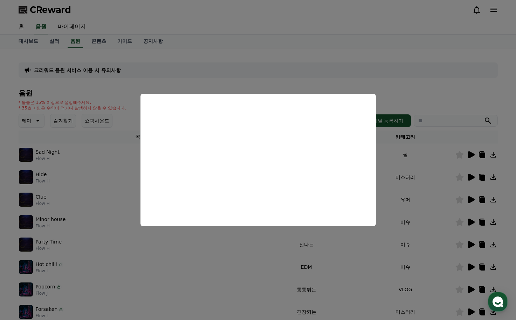
click at [226, 238] on button "close modal" at bounding box center [258, 160] width 516 height 320
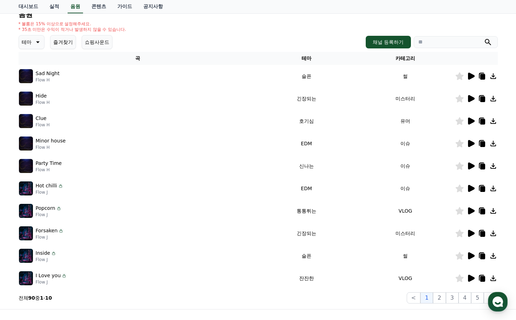
scroll to position [105, 0]
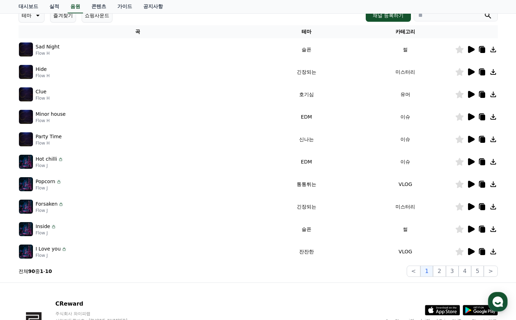
click at [467, 204] on icon at bounding box center [471, 206] width 8 height 8
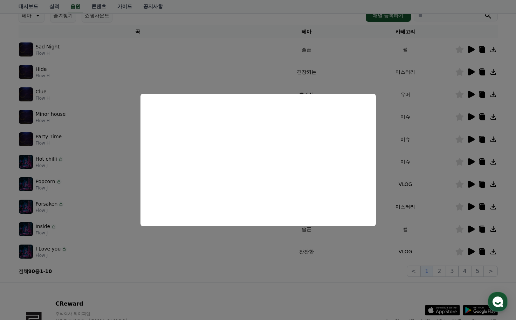
click at [408, 227] on button "close modal" at bounding box center [258, 160] width 516 height 320
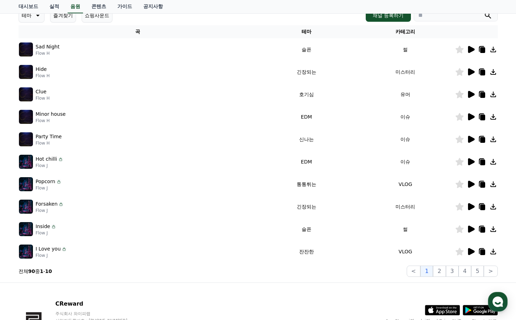
click at [474, 160] on icon at bounding box center [471, 161] width 8 height 8
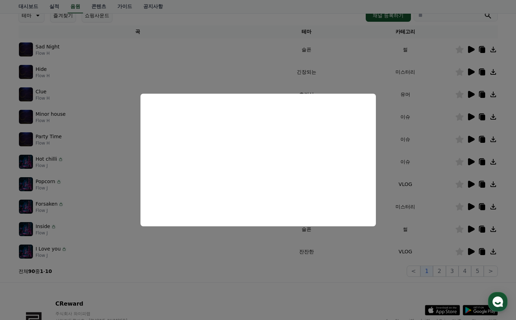
click at [125, 198] on button "close modal" at bounding box center [258, 160] width 516 height 320
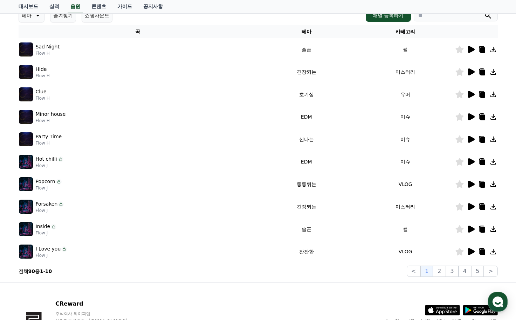
click at [469, 182] on icon at bounding box center [471, 184] width 7 height 7
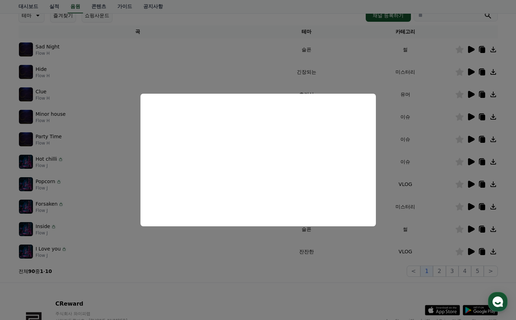
click at [105, 207] on button "close modal" at bounding box center [258, 160] width 516 height 320
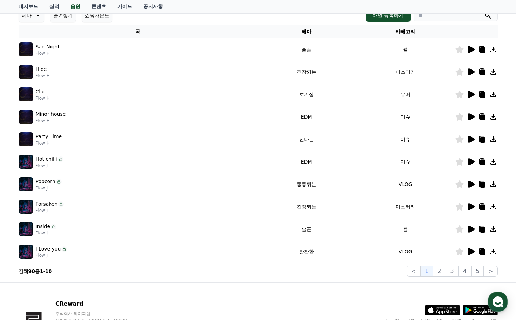
click at [475, 223] on td at bounding box center [476, 229] width 43 height 22
drag, startPoint x: 480, startPoint y: 233, endPoint x: 471, endPoint y: 229, distance: 9.8
click at [480, 233] on icon at bounding box center [482, 229] width 8 height 8
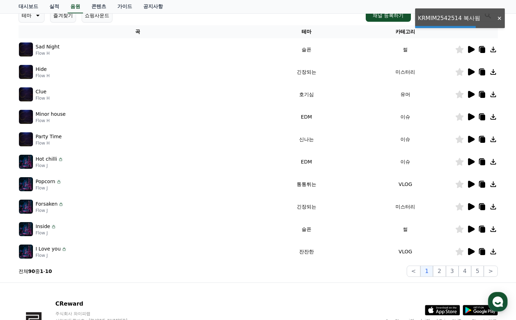
click at [467, 229] on icon at bounding box center [471, 229] width 8 height 8
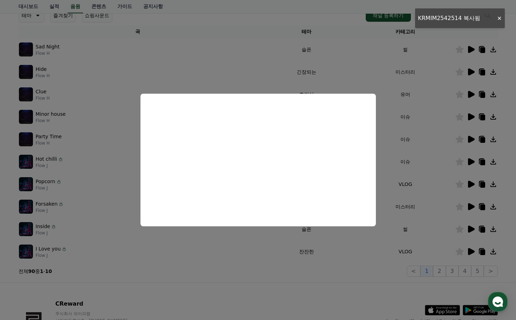
click at [406, 265] on button "close modal" at bounding box center [258, 160] width 516 height 320
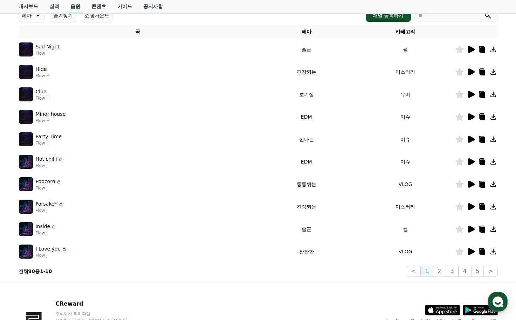
click at [472, 253] on icon at bounding box center [471, 251] width 7 height 7
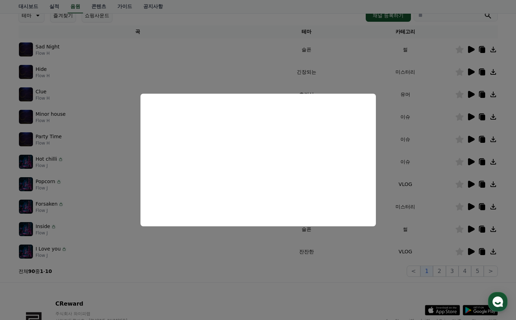
click at [432, 253] on button "close modal" at bounding box center [258, 160] width 516 height 320
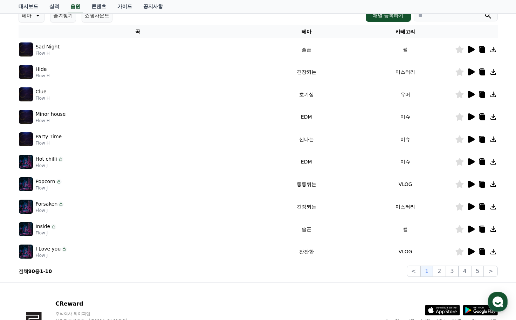
click at [467, 51] on icon at bounding box center [471, 49] width 8 height 8
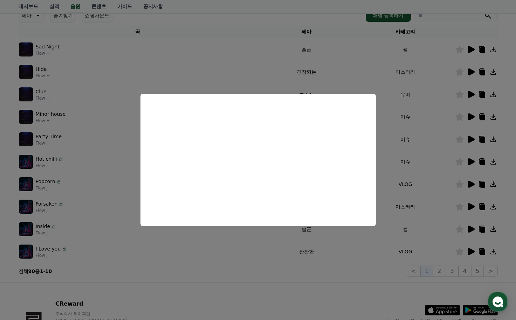
click at [434, 157] on button "close modal" at bounding box center [258, 160] width 516 height 320
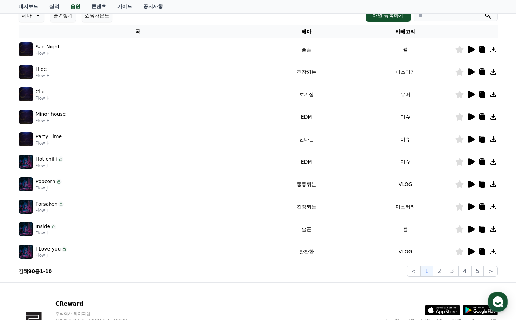
click at [472, 72] on icon at bounding box center [471, 71] width 7 height 7
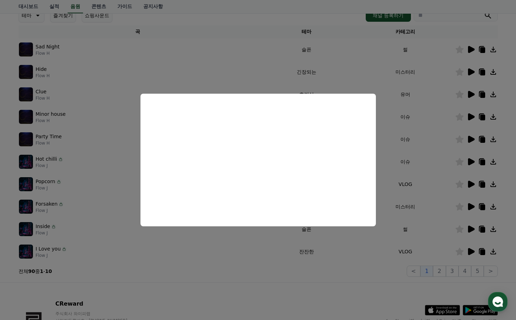
click at [431, 173] on button "close modal" at bounding box center [258, 160] width 516 height 320
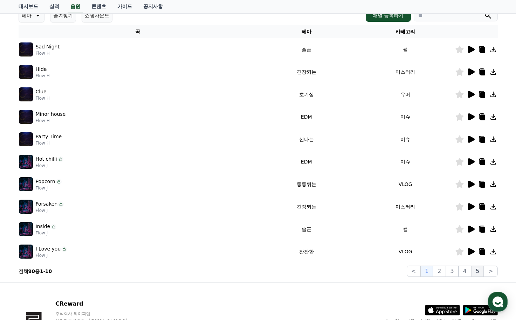
click at [477, 271] on button "5" at bounding box center [478, 270] width 13 height 11
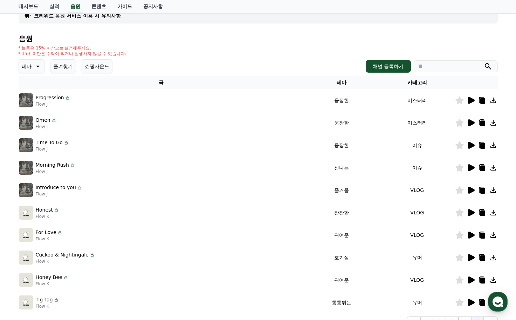
scroll to position [155, 0]
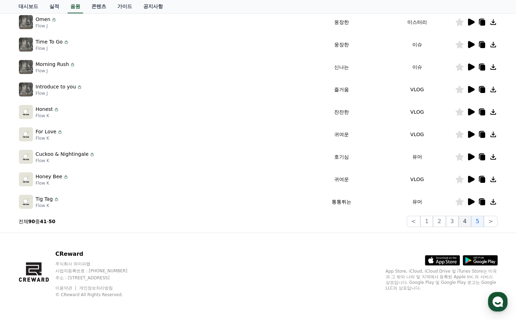
click at [467, 223] on button "4" at bounding box center [465, 221] width 13 height 11
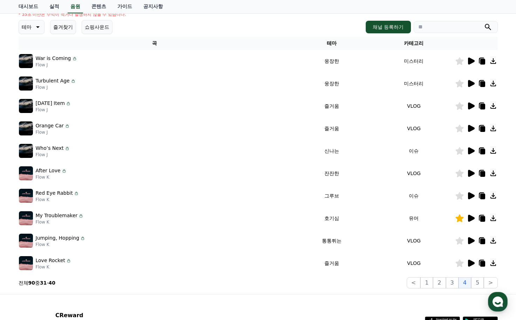
scroll to position [120, 0]
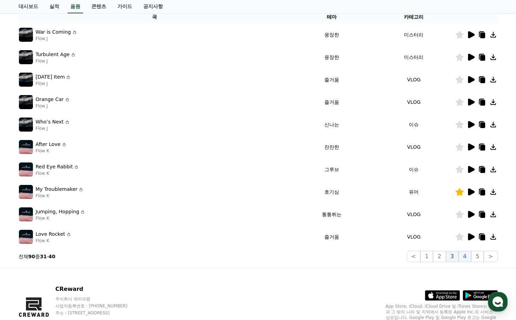
click at [452, 257] on button "3" at bounding box center [452, 256] width 13 height 11
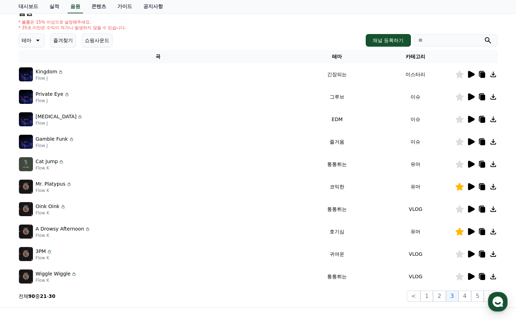
scroll to position [50, 0]
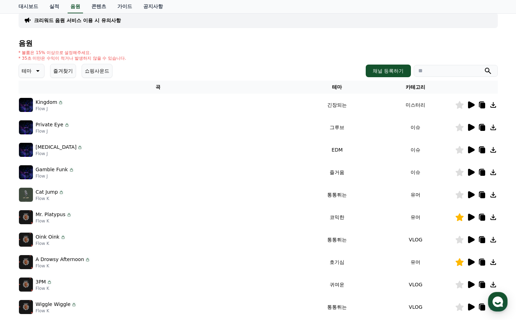
click at [466, 130] on div at bounding box center [477, 127] width 42 height 8
click at [468, 129] on icon at bounding box center [471, 127] width 7 height 7
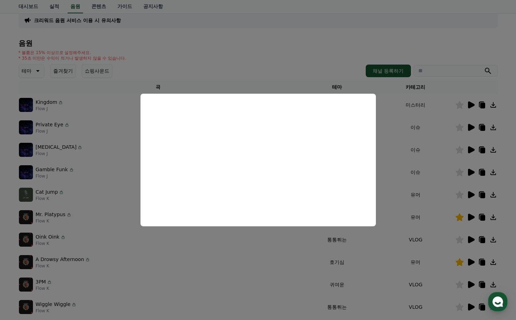
click at [424, 186] on button "close modal" at bounding box center [258, 160] width 516 height 320
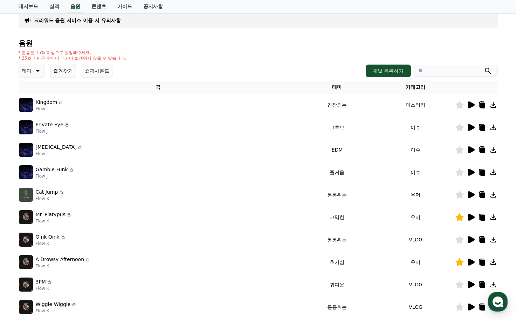
click at [469, 152] on icon at bounding box center [471, 149] width 7 height 7
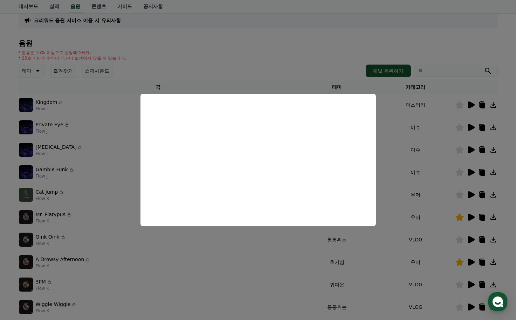
click at [472, 184] on button "close modal" at bounding box center [258, 160] width 516 height 320
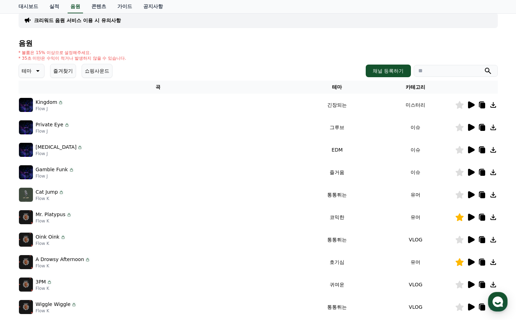
click at [471, 153] on icon at bounding box center [471, 149] width 7 height 7
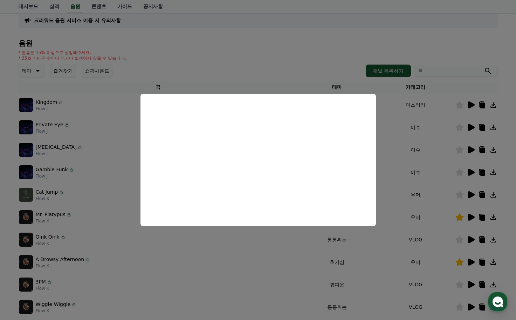
click at [226, 237] on button "close modal" at bounding box center [258, 160] width 516 height 320
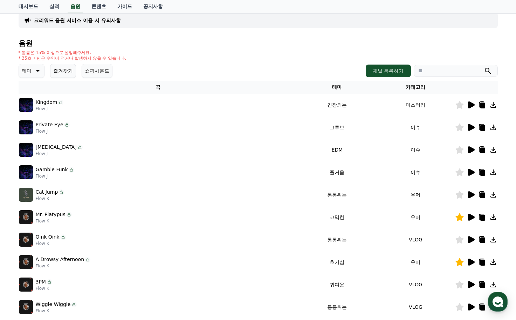
click at [482, 153] on icon at bounding box center [482, 151] width 5 height 6
